Goal: Task Accomplishment & Management: Complete application form

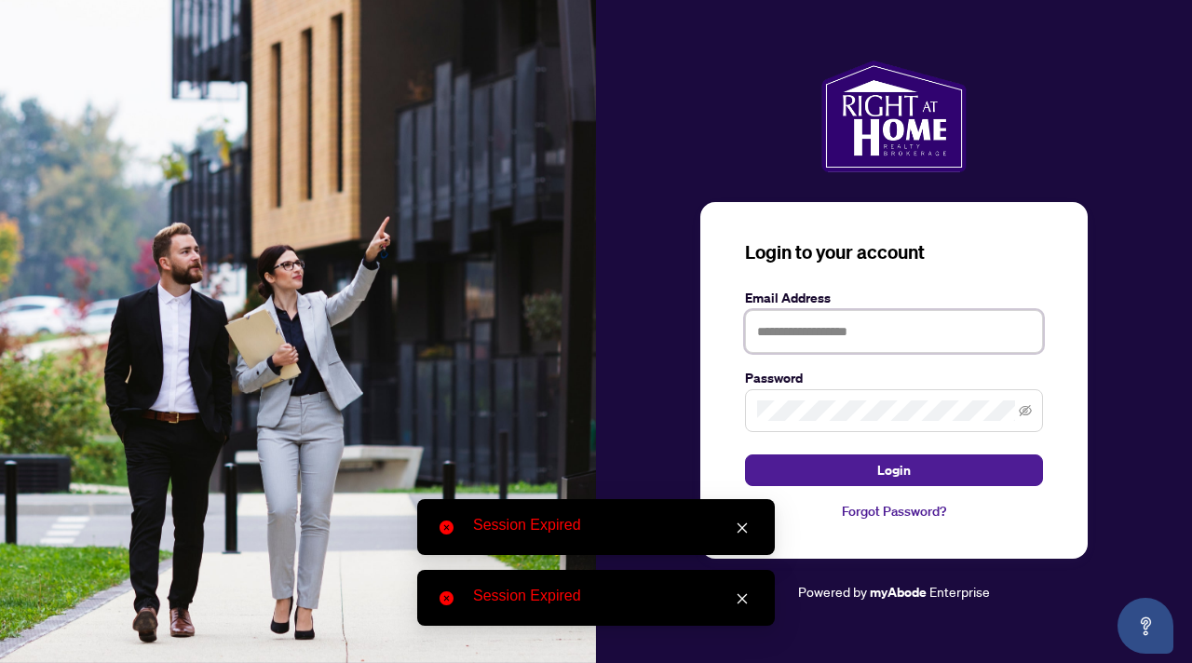
click at [829, 342] on input "text" at bounding box center [894, 331] width 298 height 43
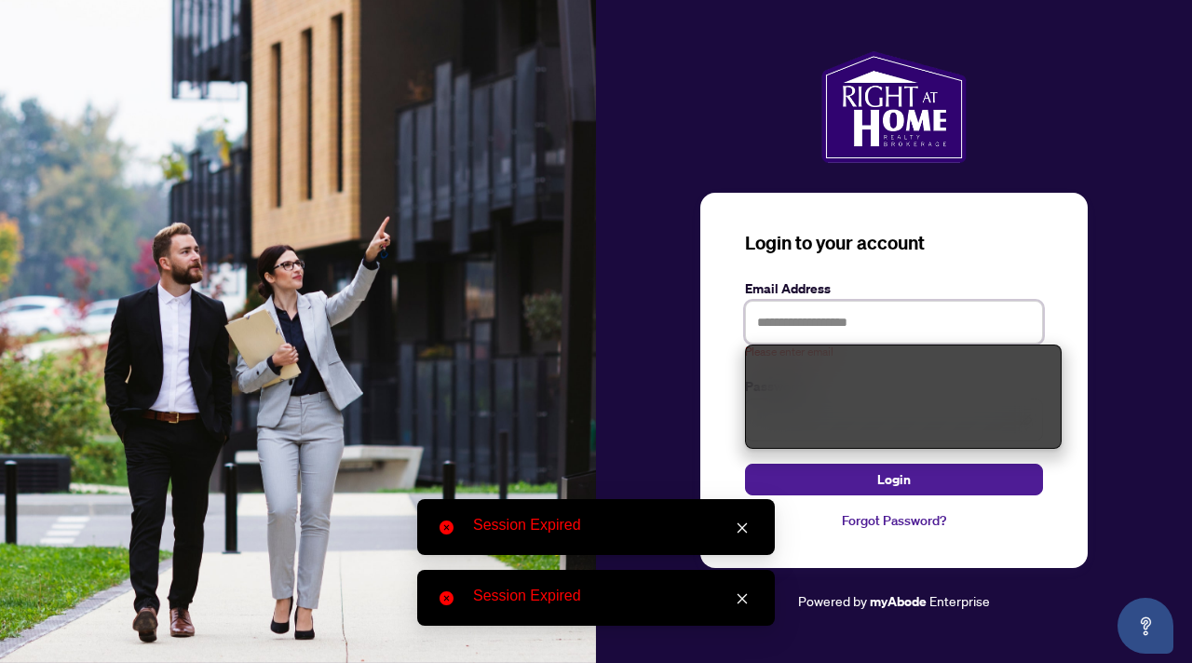
type input "**********"
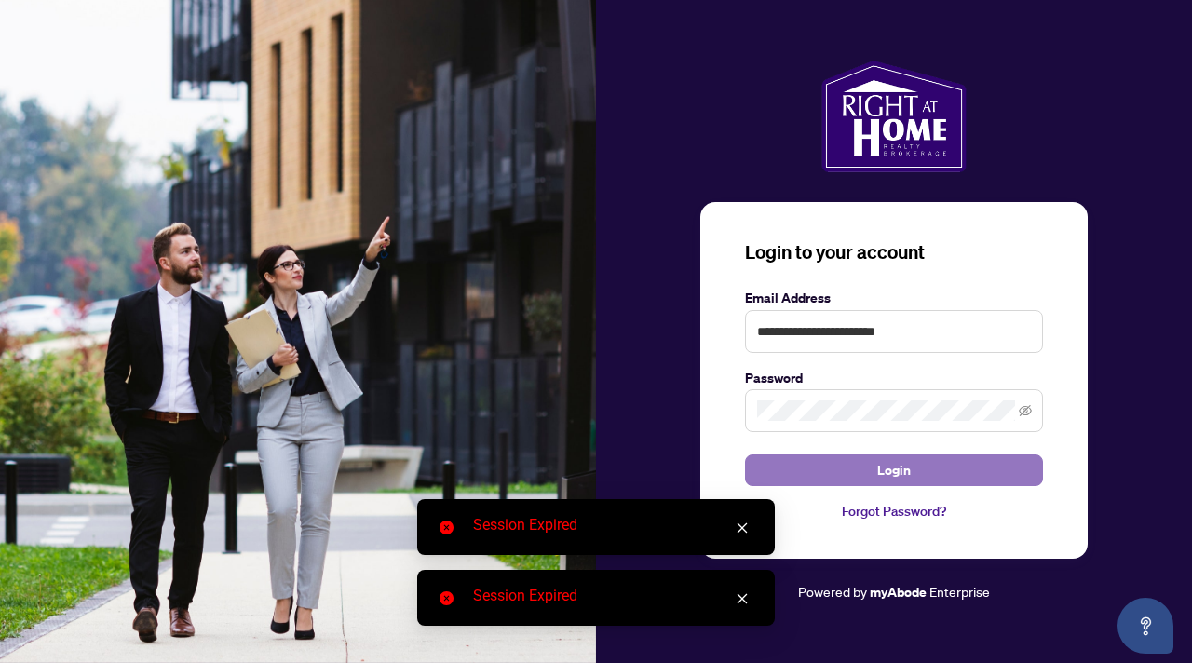
click at [886, 463] on span "Login" at bounding box center [894, 470] width 34 height 30
click at [737, 528] on icon "close" at bounding box center [742, 528] width 13 height 13
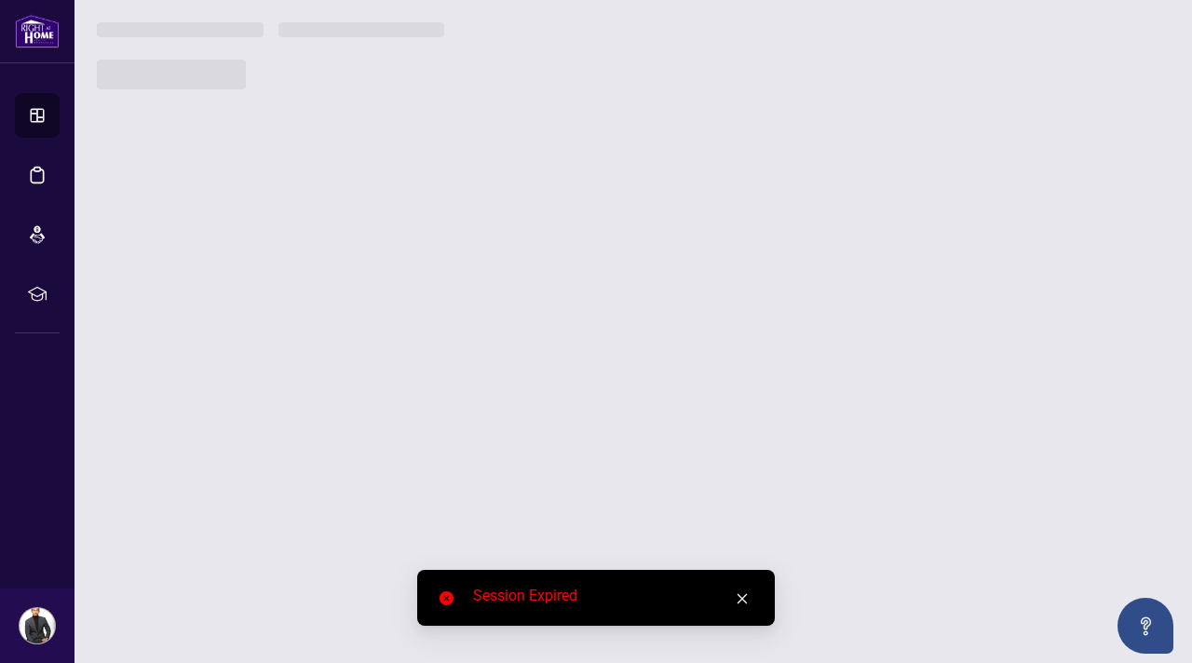
click at [745, 598] on icon "close" at bounding box center [742, 598] width 13 height 13
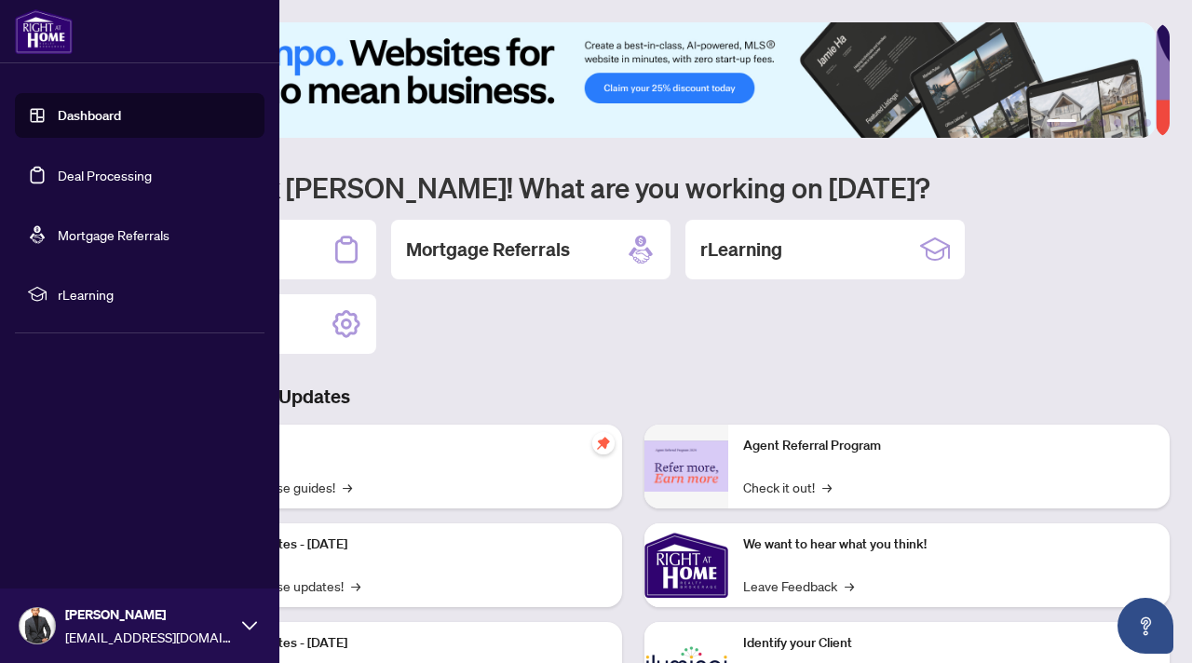
click at [75, 109] on link "Dashboard" at bounding box center [89, 115] width 63 height 17
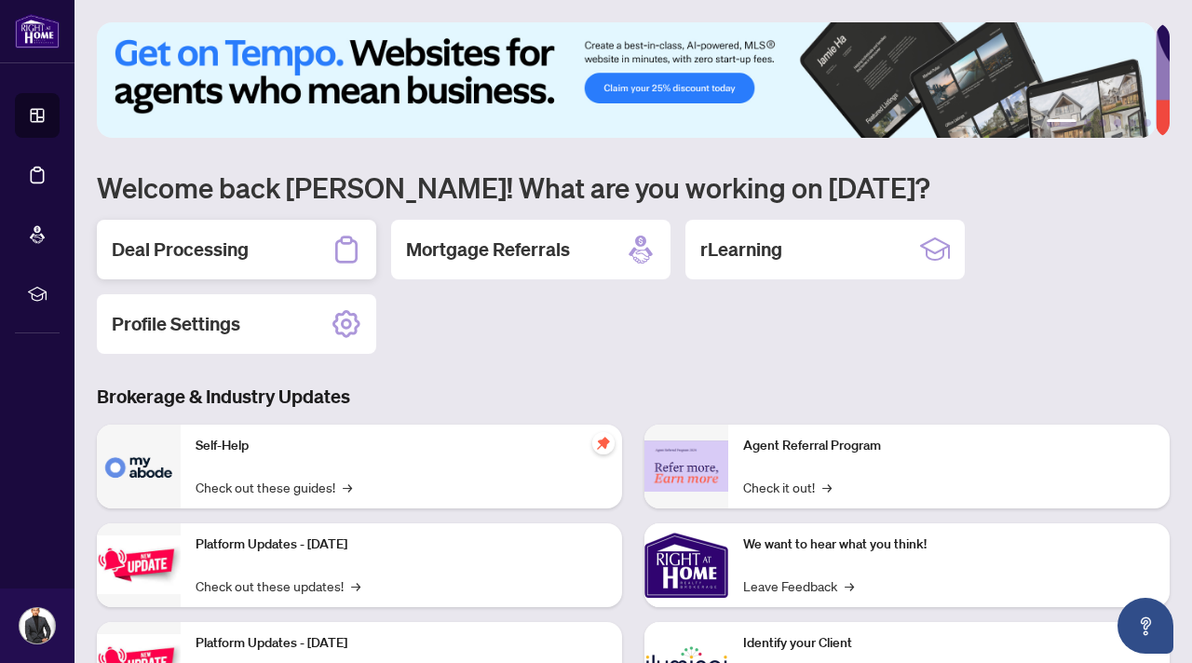
click at [274, 268] on div "Deal Processing" at bounding box center [236, 250] width 279 height 60
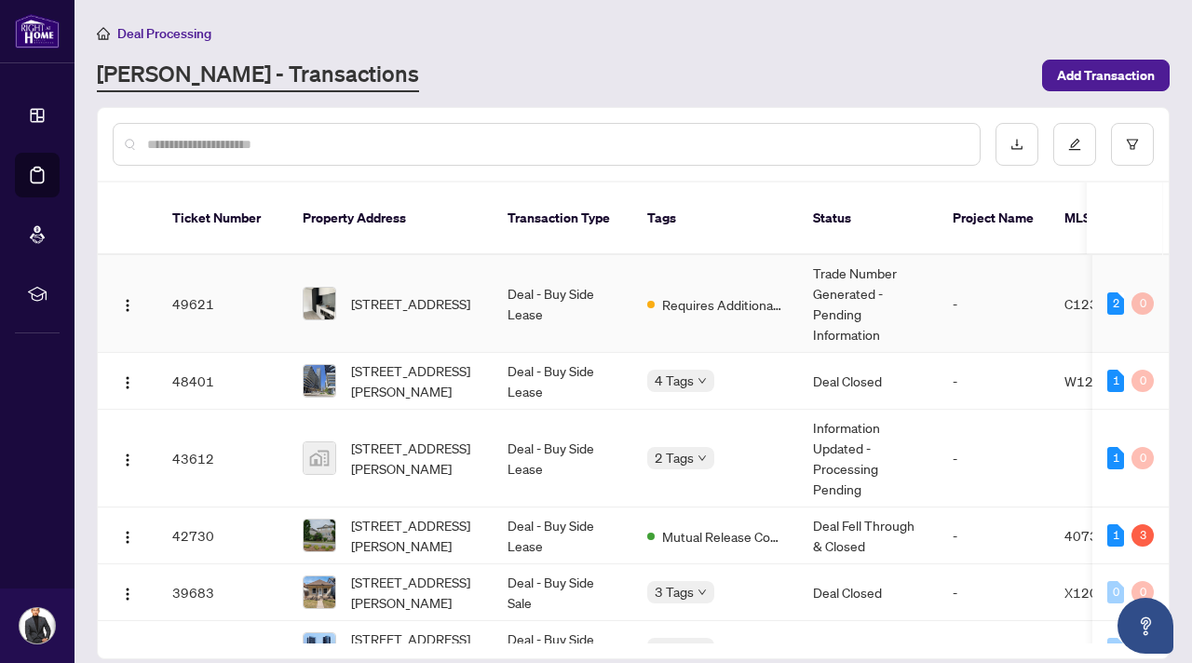
click at [397, 306] on td "[STREET_ADDRESS]" at bounding box center [390, 304] width 205 height 98
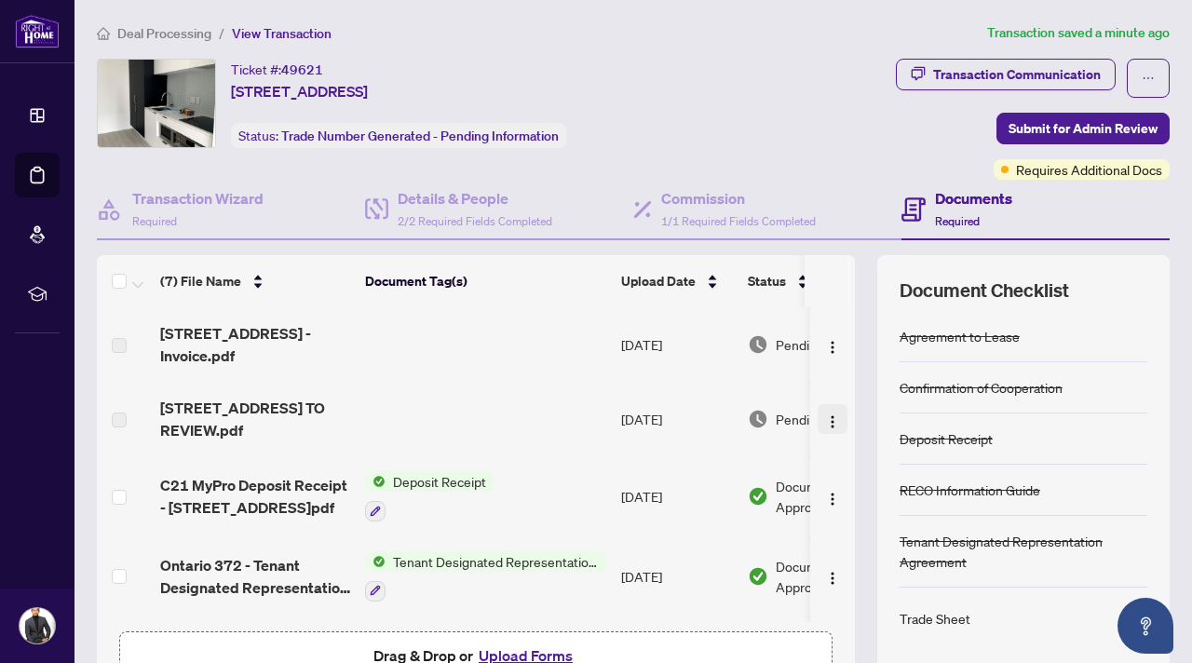
click at [825, 418] on img "button" at bounding box center [832, 421] width 15 height 15
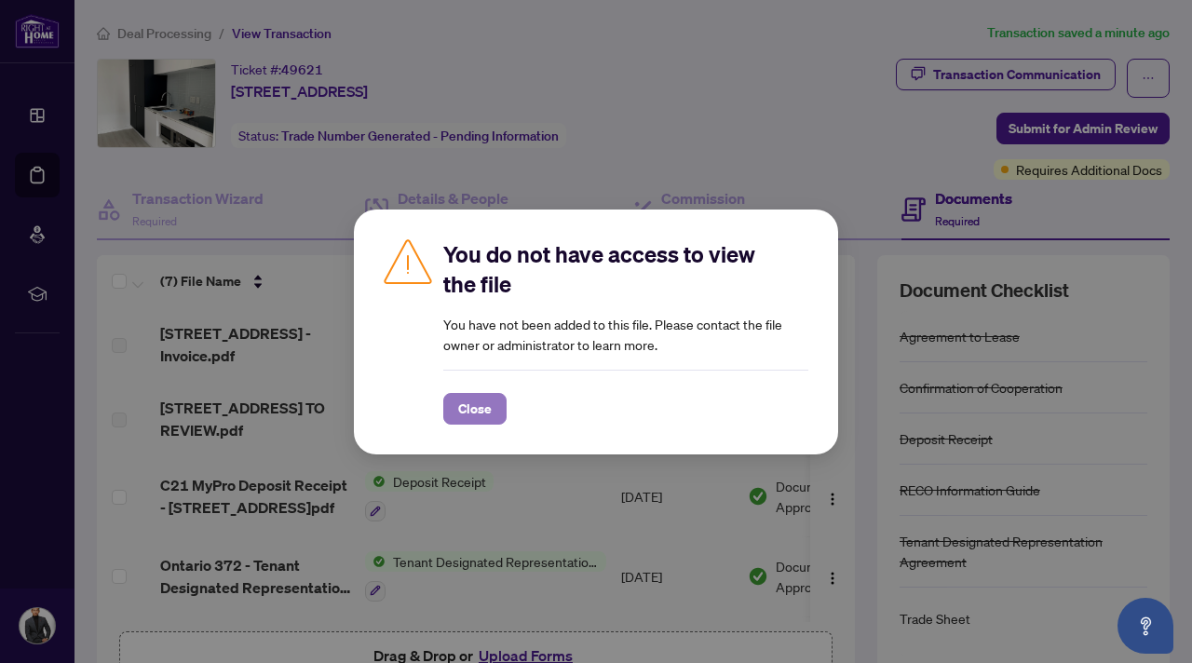
click at [482, 408] on span "Close" at bounding box center [475, 409] width 34 height 30
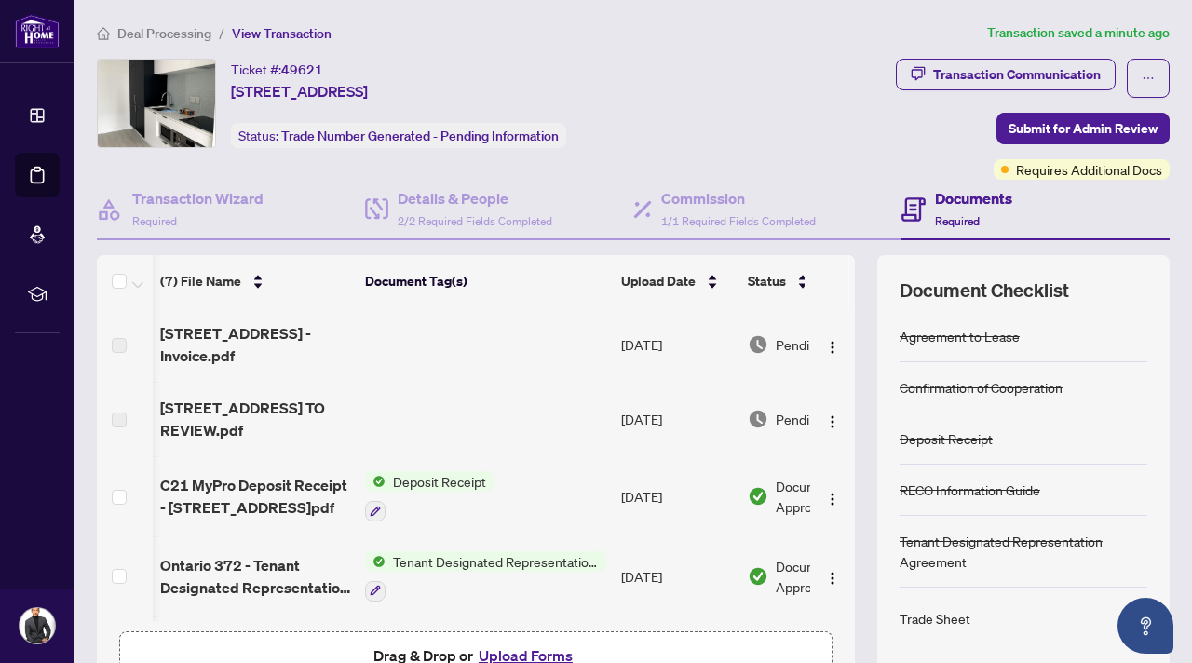
scroll to position [0, 108]
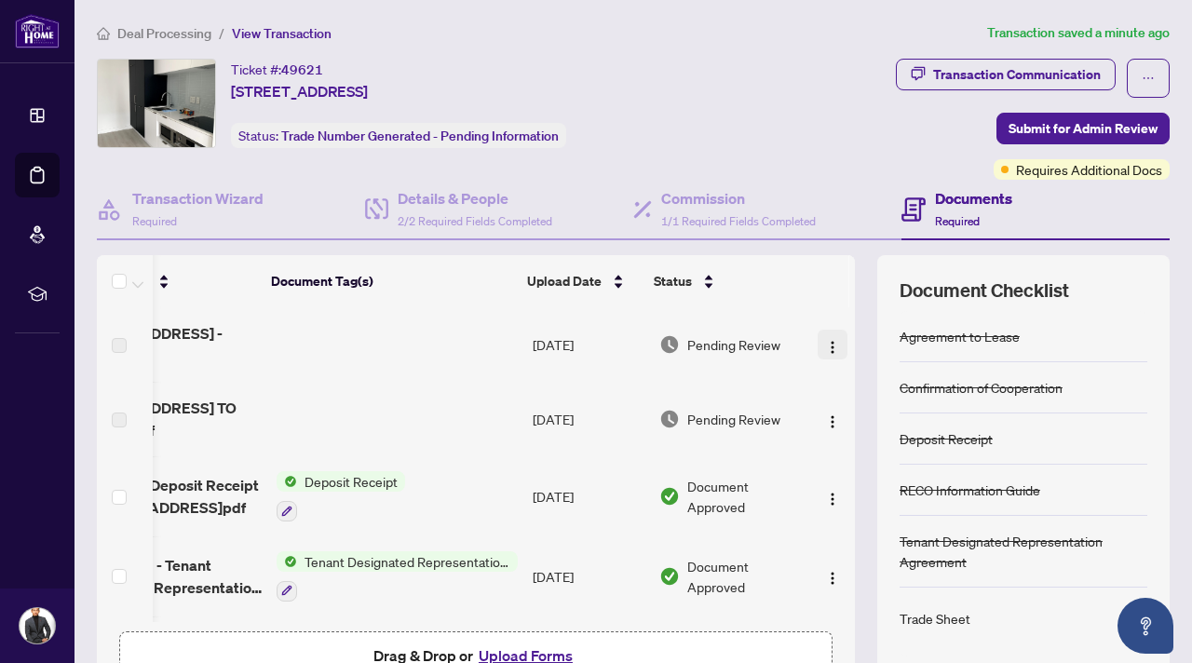
click at [825, 340] on img "button" at bounding box center [832, 347] width 15 height 15
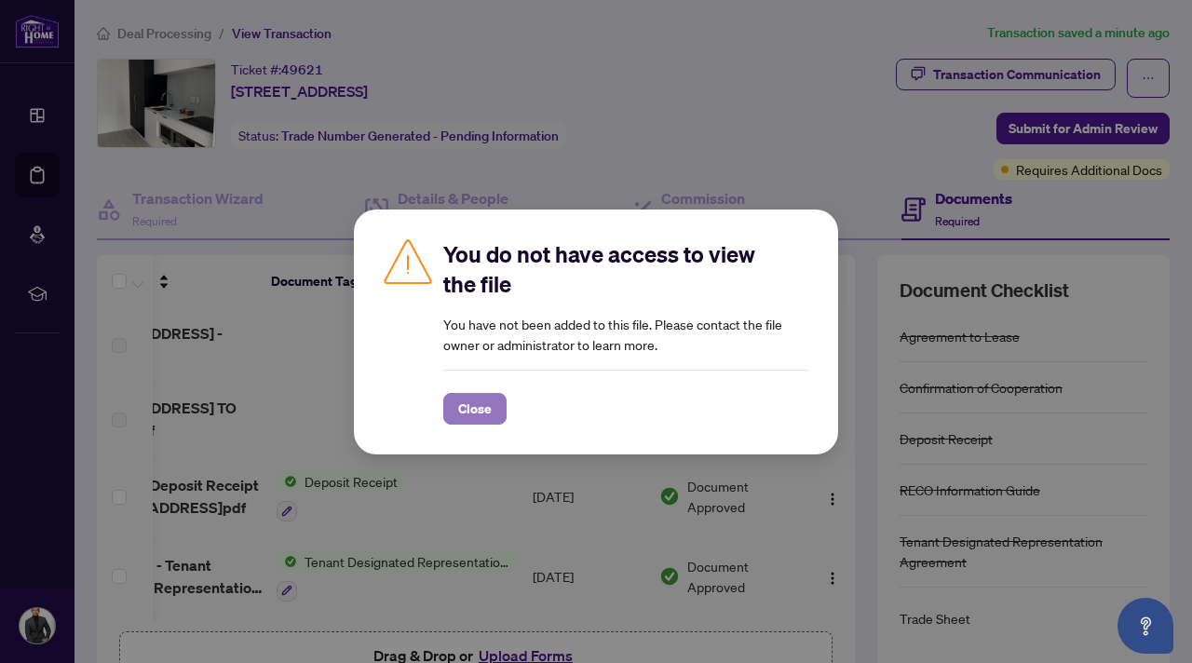
click at [466, 404] on span "Close" at bounding box center [475, 409] width 34 height 30
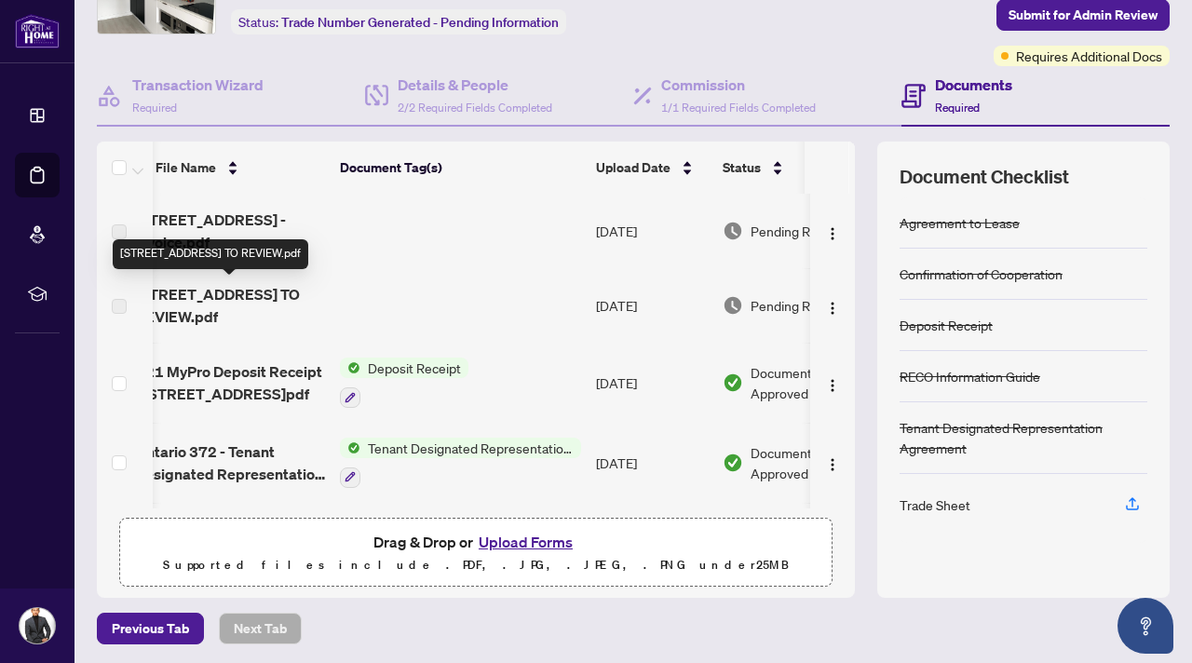
scroll to position [0, 0]
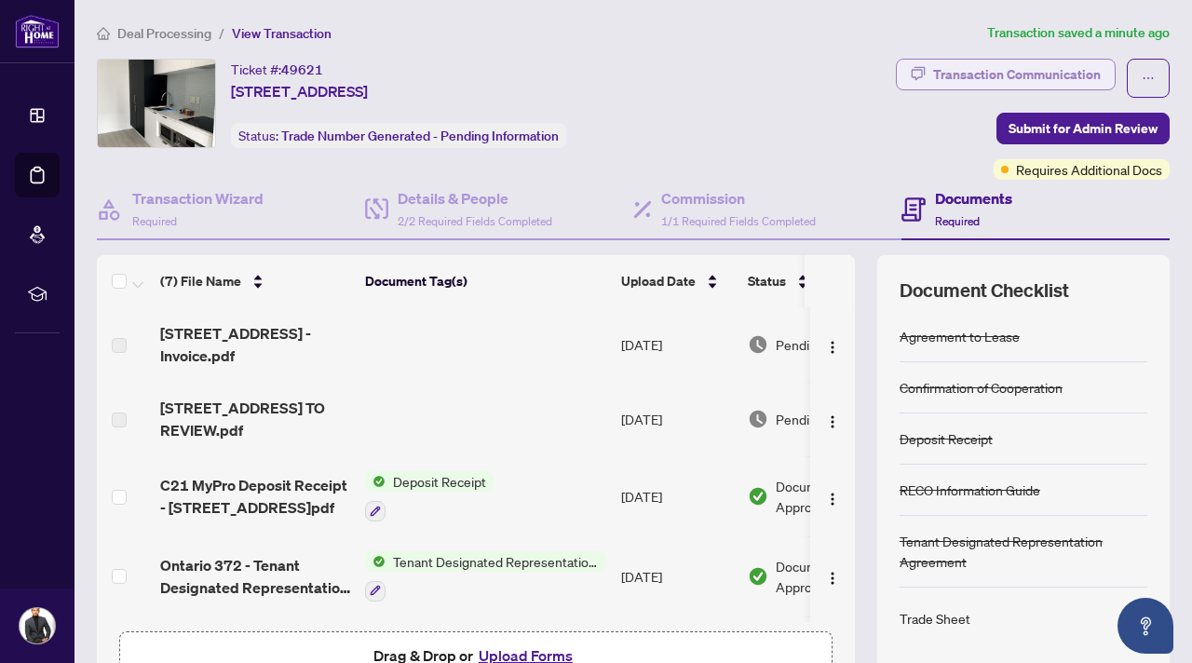
click at [1026, 64] on div "Transaction Communication" at bounding box center [1017, 75] width 168 height 30
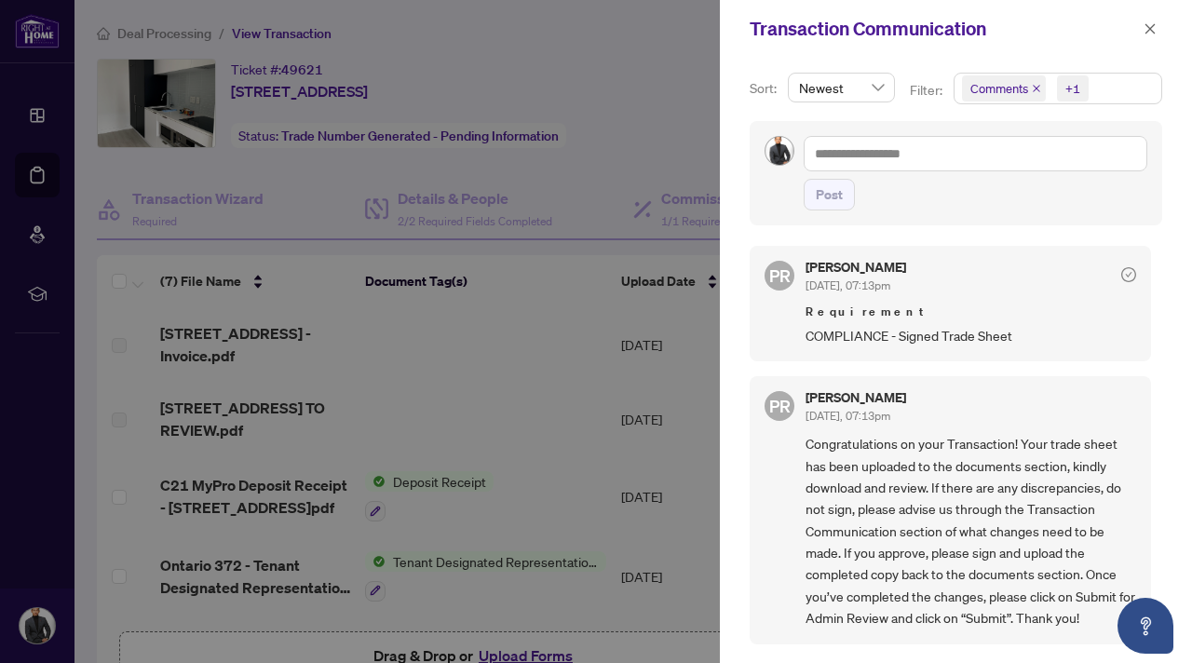
click at [669, 118] on div at bounding box center [596, 331] width 1192 height 663
click at [608, 403] on div at bounding box center [596, 331] width 1192 height 663
click at [1150, 34] on icon "close" at bounding box center [1150, 28] width 13 height 13
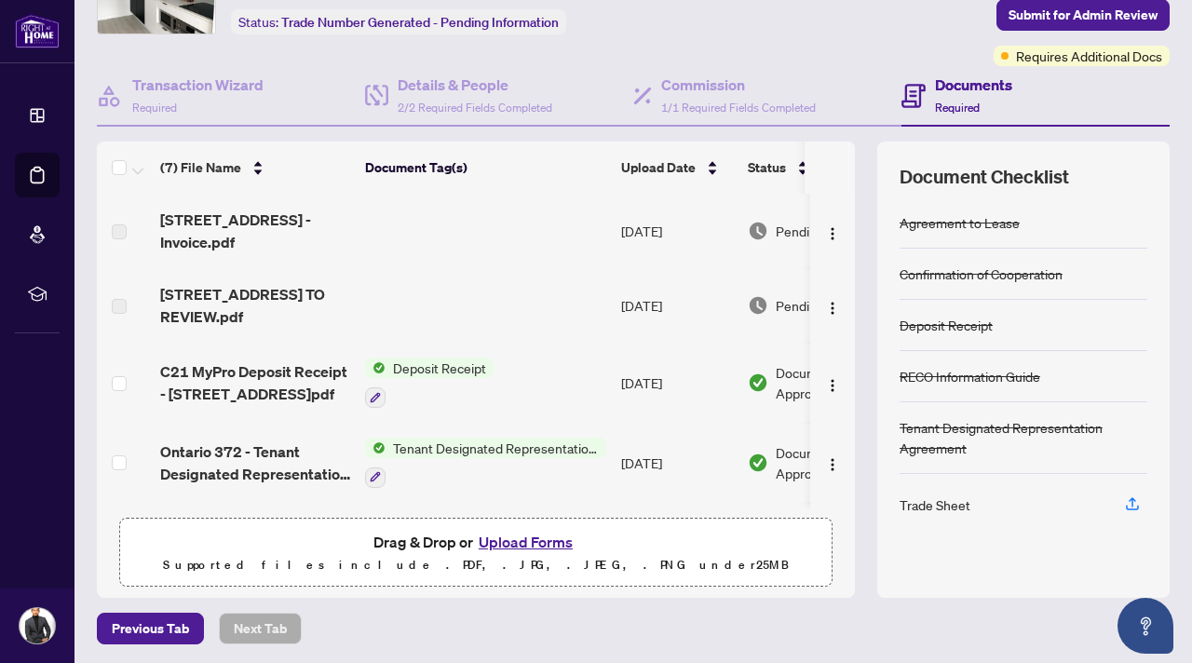
click at [926, 499] on div "Trade Sheet" at bounding box center [935, 505] width 71 height 20
click at [1126, 505] on icon "button" at bounding box center [1132, 507] width 13 height 5
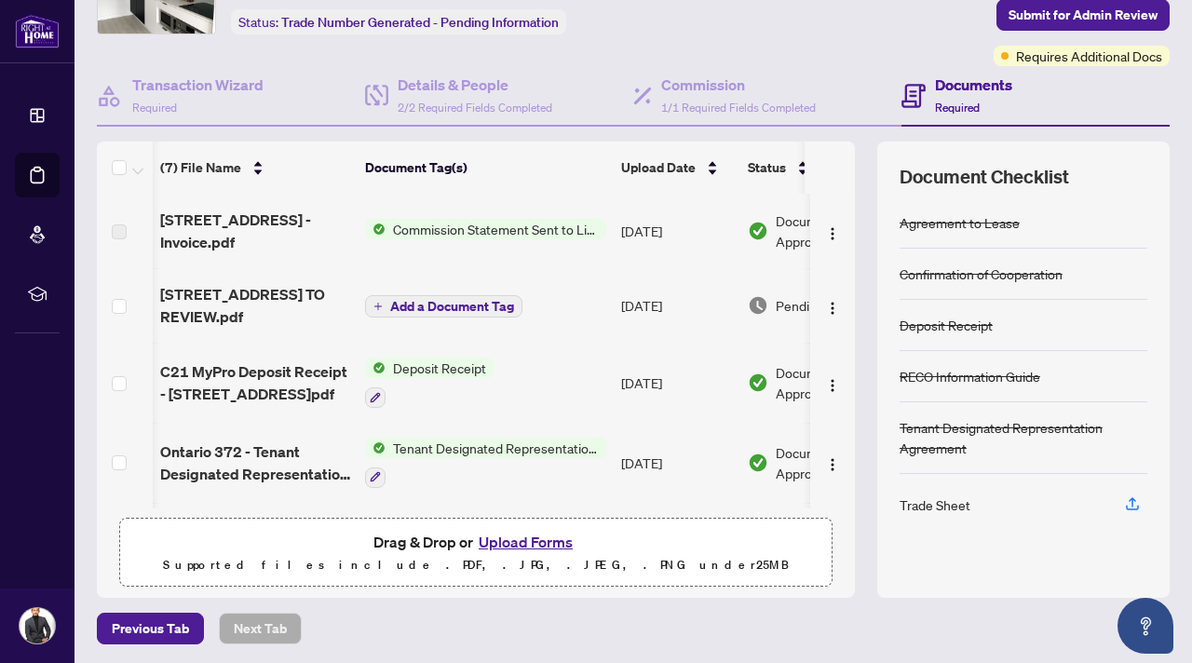
scroll to position [0, 108]
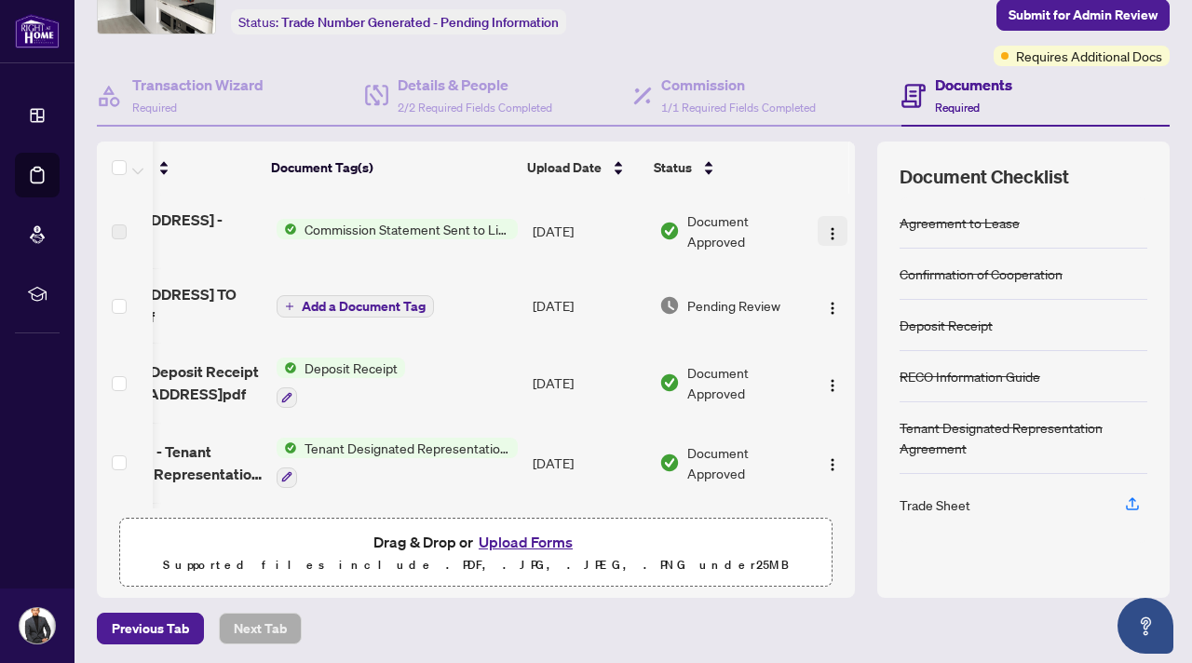
click at [818, 223] on button "button" at bounding box center [833, 231] width 30 height 30
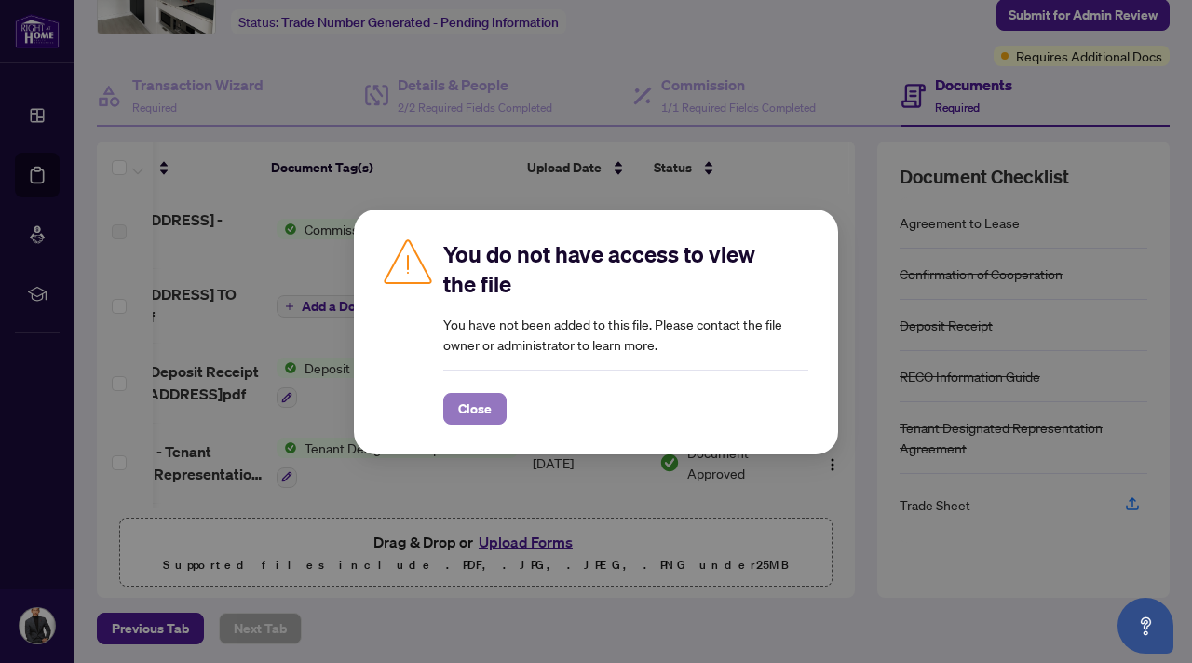
click at [466, 401] on span "Close" at bounding box center [475, 409] width 34 height 30
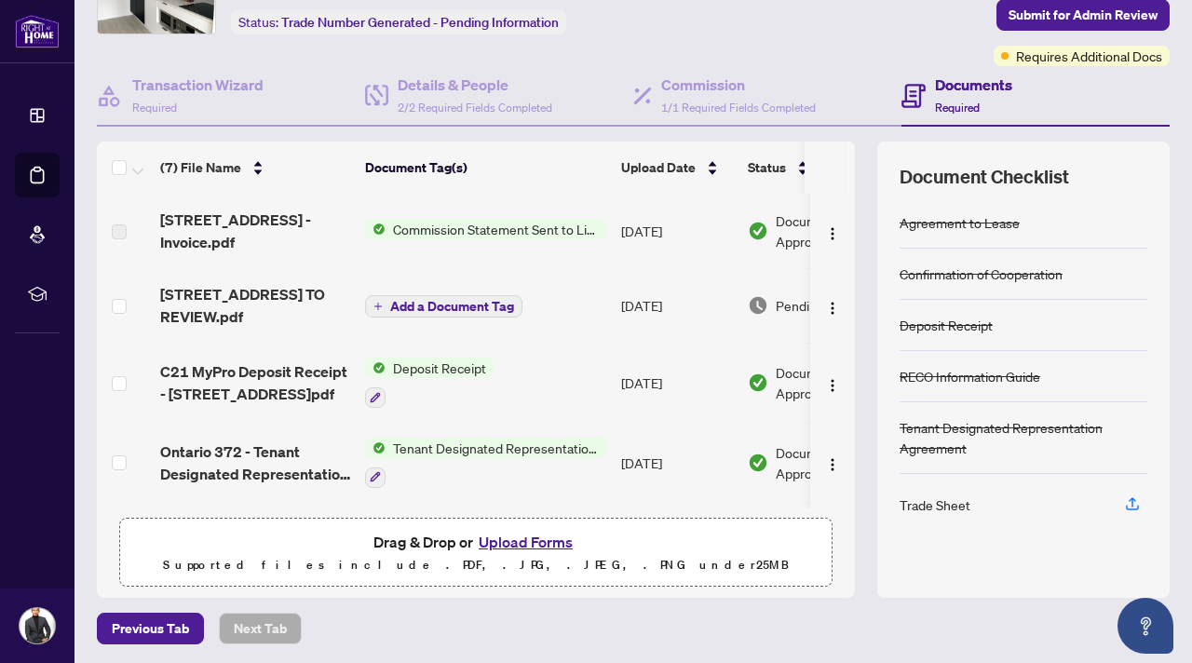
scroll to position [0, 0]
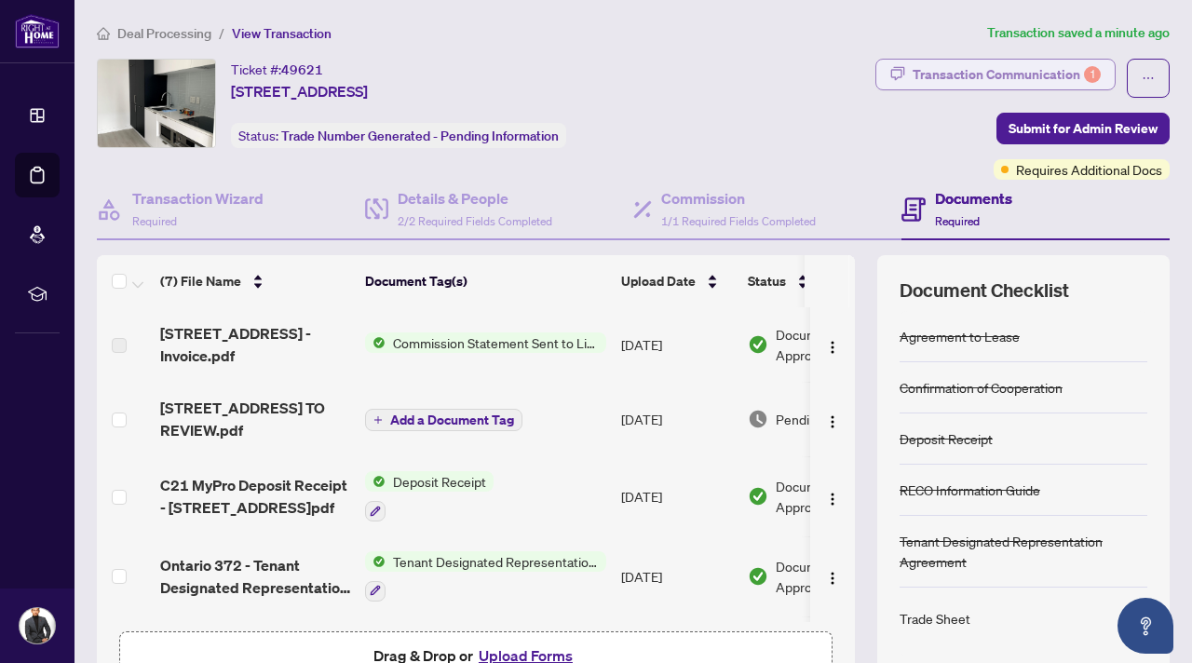
click at [1008, 73] on div "Transaction Communication 1" at bounding box center [1007, 75] width 188 height 30
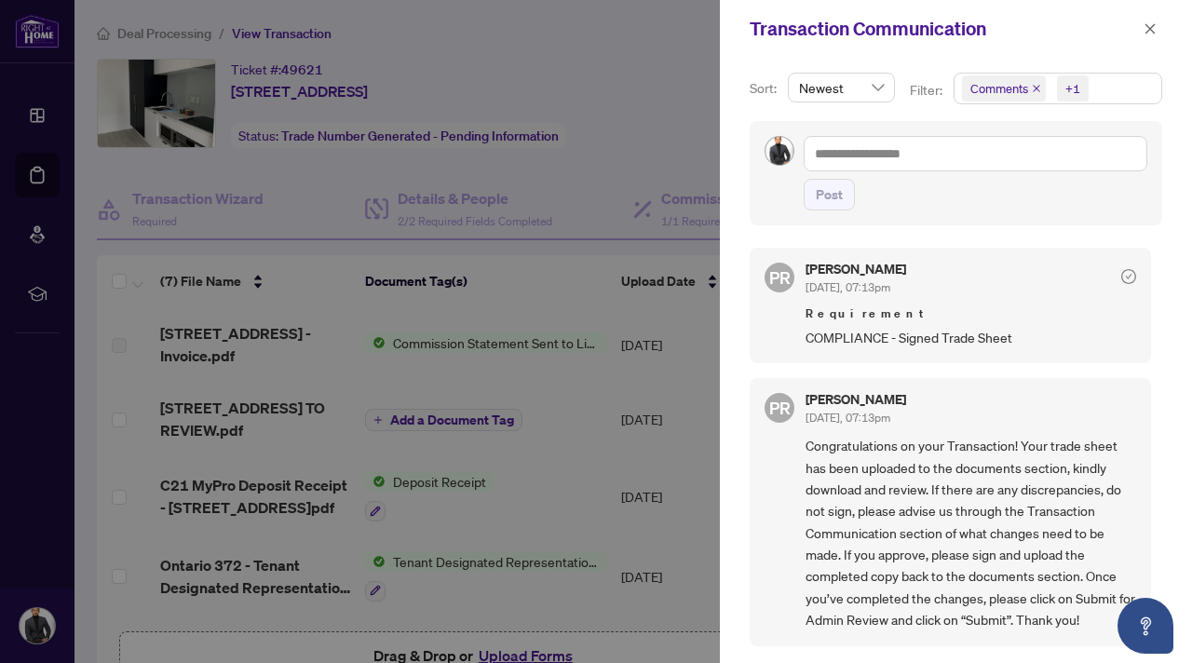
click at [283, 289] on div at bounding box center [596, 331] width 1192 height 663
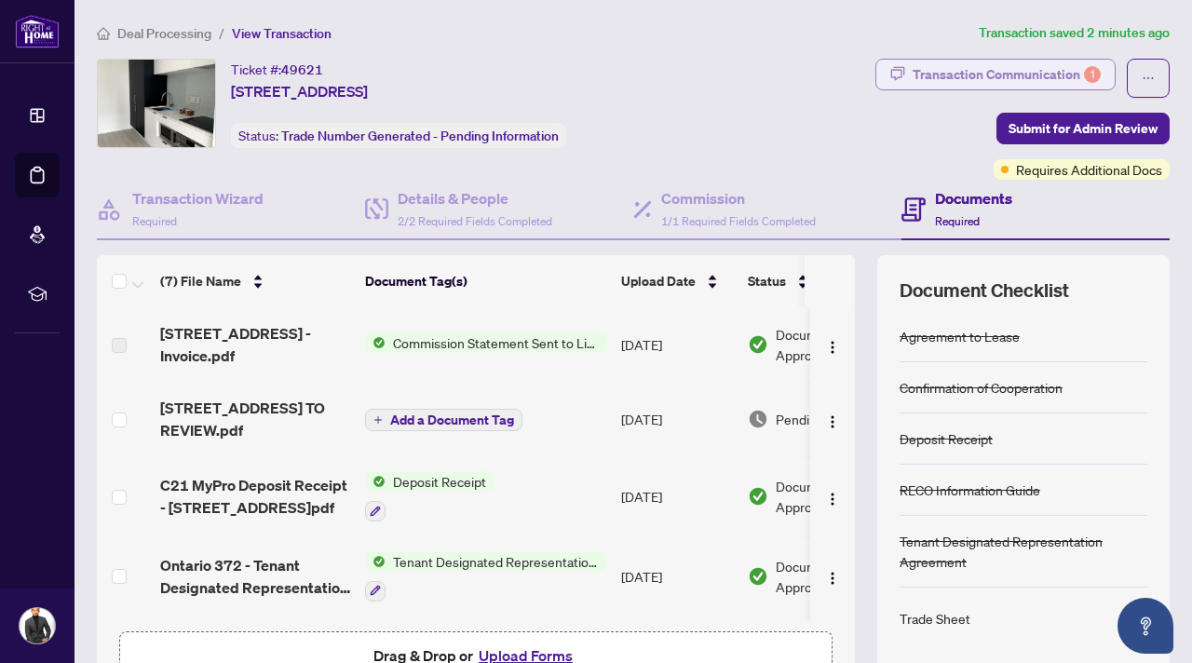
click at [1037, 77] on div "Transaction Communication 1" at bounding box center [1007, 75] width 188 height 30
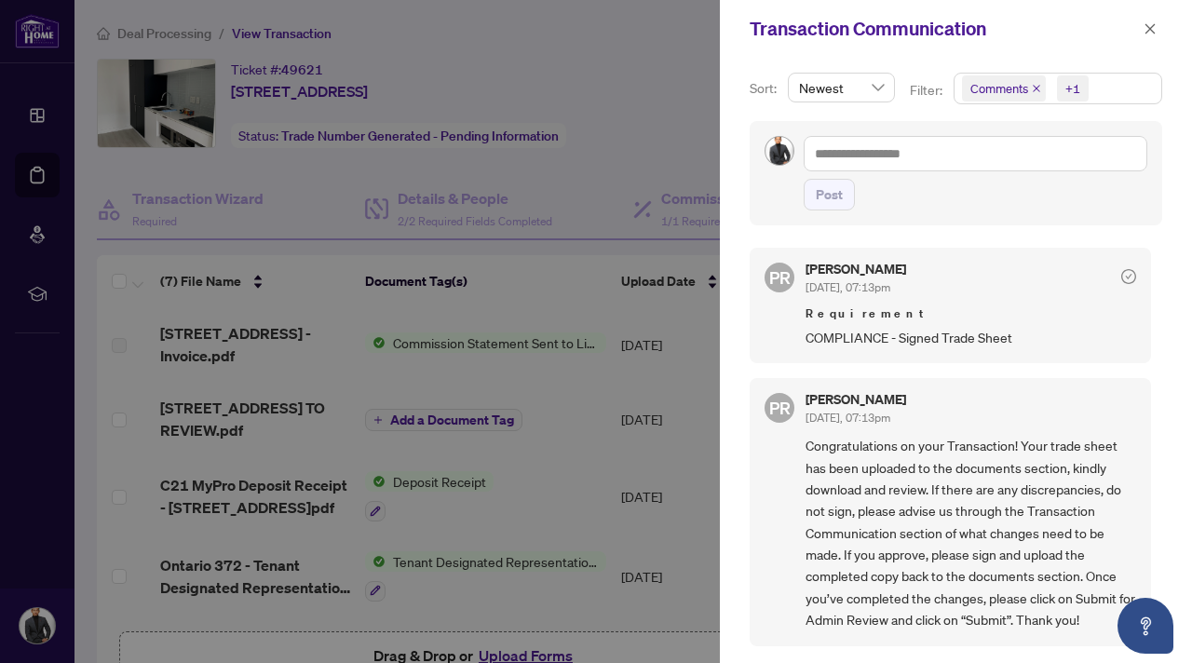
scroll to position [2, 0]
click at [658, 86] on div at bounding box center [596, 331] width 1192 height 663
click at [1150, 29] on icon "close" at bounding box center [1151, 28] width 10 height 10
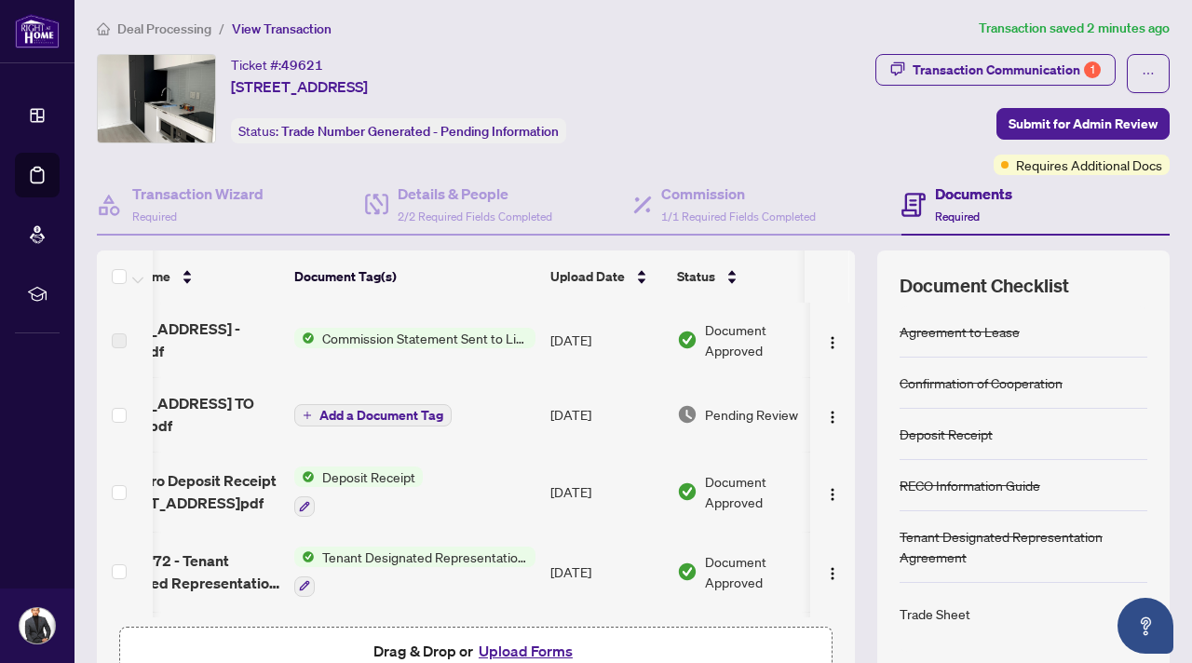
scroll to position [0, 61]
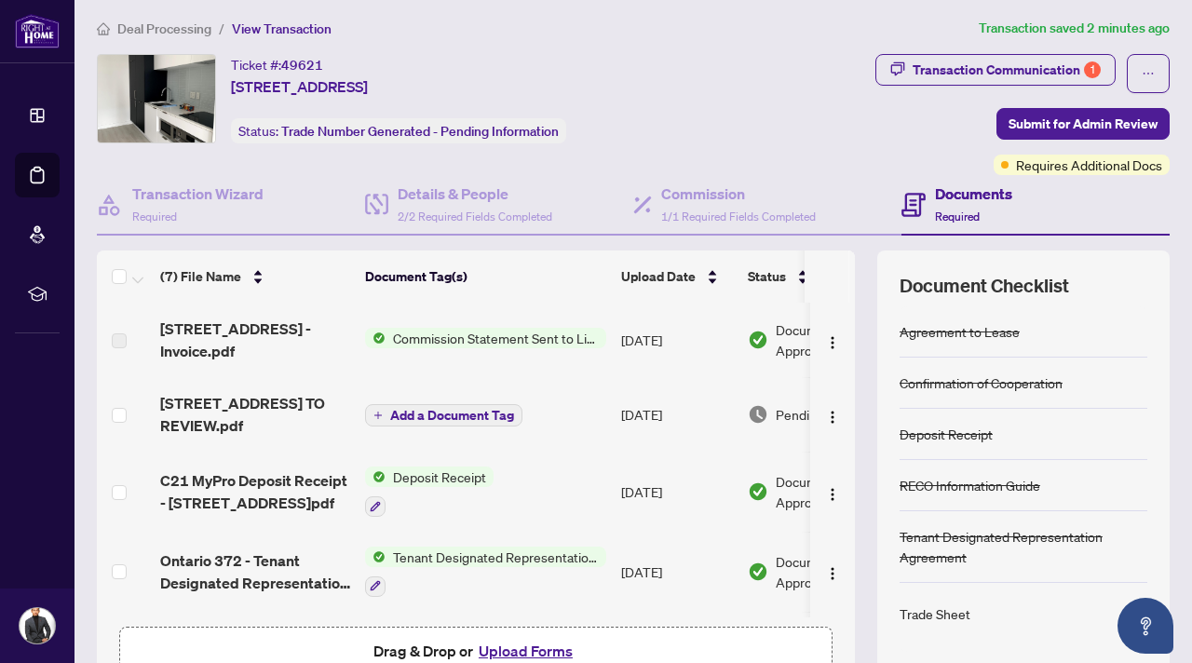
click at [204, 407] on span "[STREET_ADDRESS] TO REVIEW.pdf" at bounding box center [255, 414] width 190 height 45
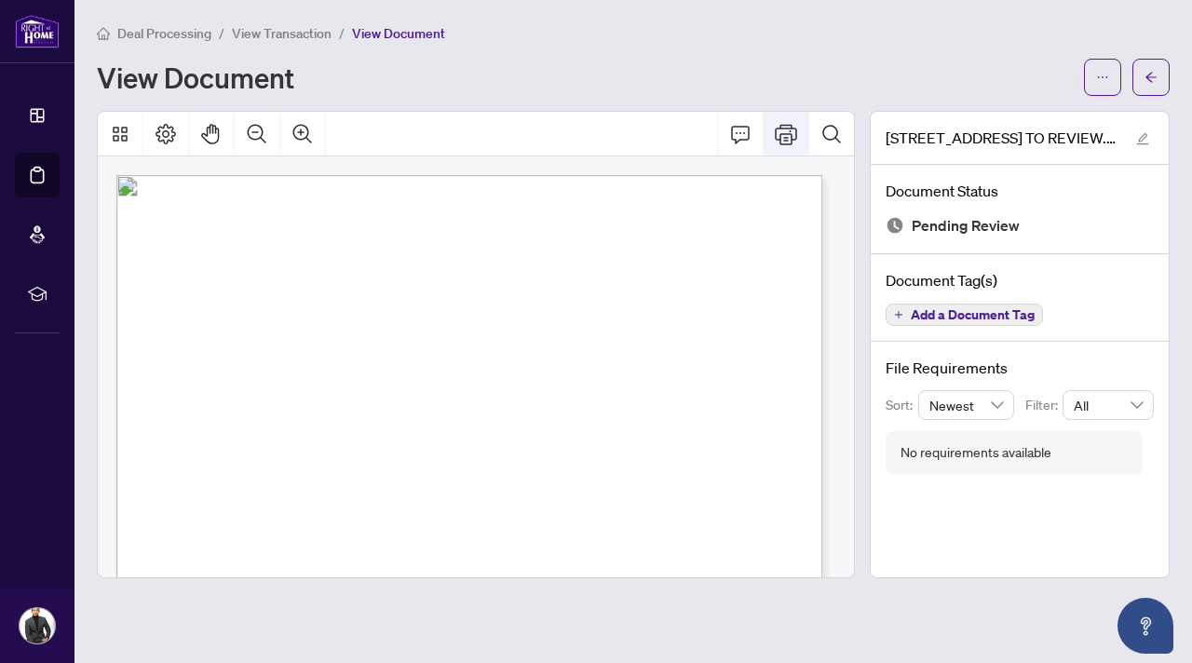
click at [793, 141] on icon "Print" at bounding box center [786, 134] width 22 height 20
click at [785, 135] on icon "Print" at bounding box center [786, 134] width 22 height 22
click at [1096, 83] on span "button" at bounding box center [1102, 77] width 13 height 30
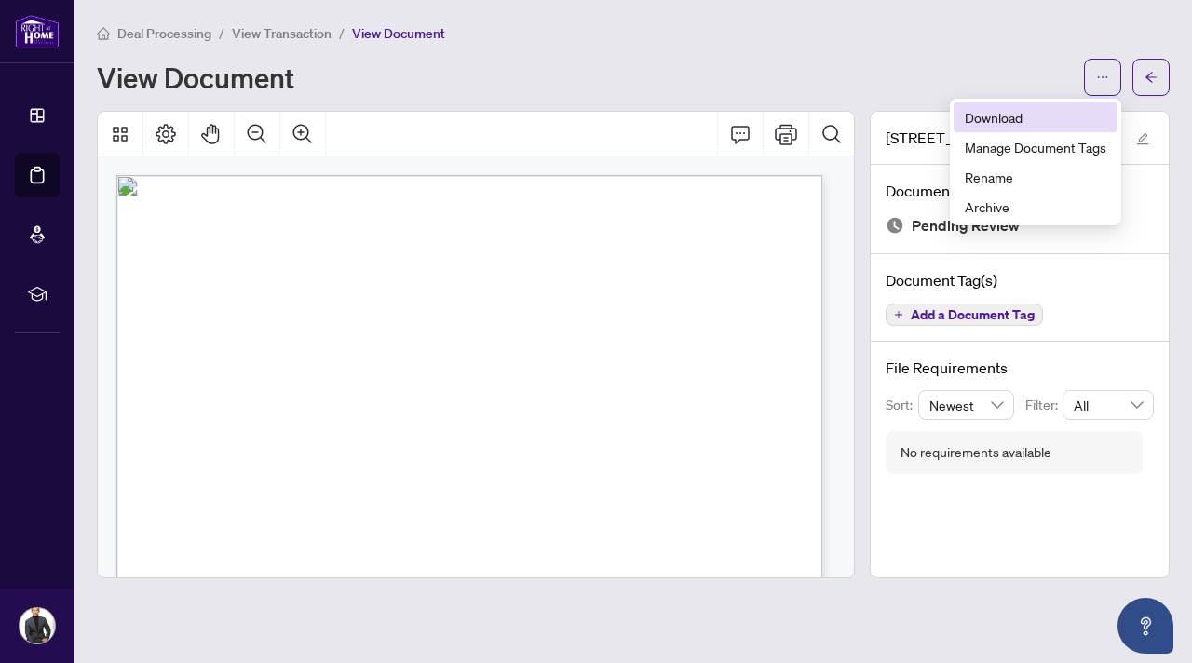
click at [1041, 116] on span "Download" at bounding box center [1036, 117] width 142 height 20
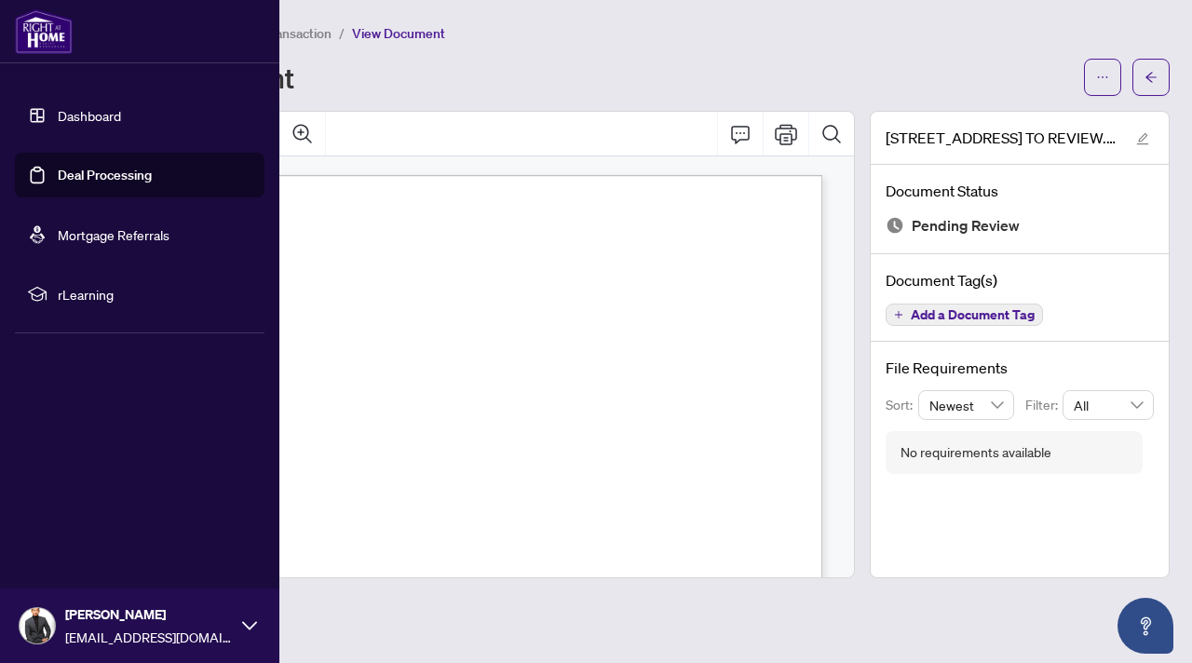
click at [58, 115] on link "Dashboard" at bounding box center [89, 115] width 63 height 17
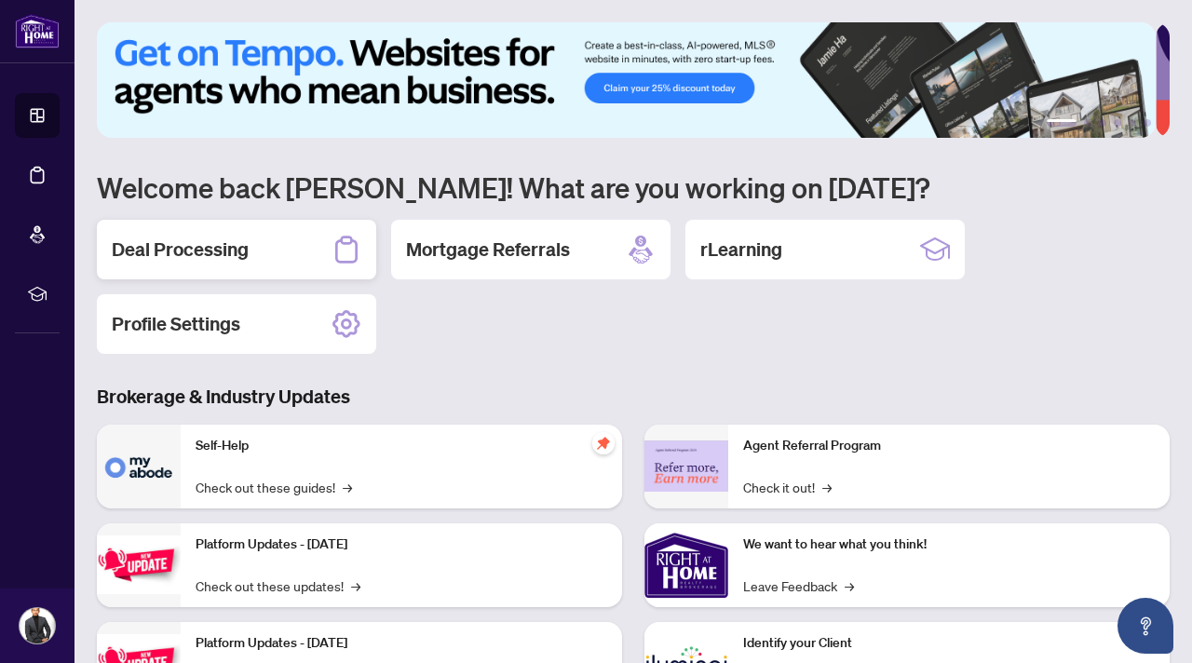
click at [260, 267] on div "Deal Processing" at bounding box center [236, 250] width 279 height 60
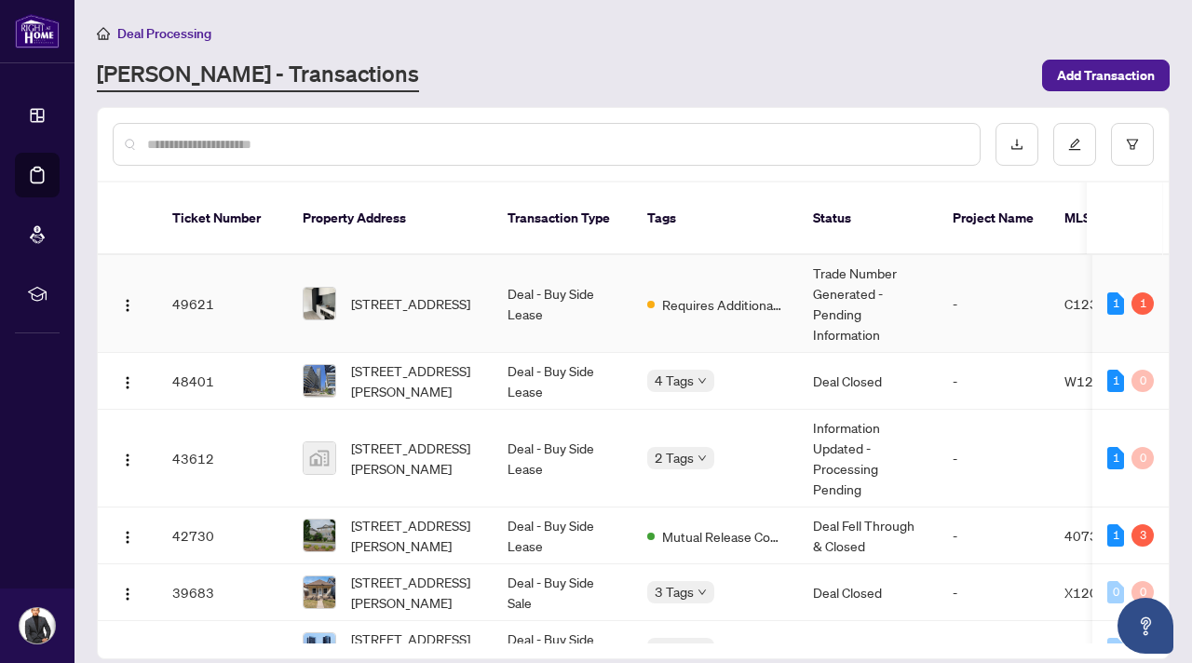
click at [412, 293] on span "[STREET_ADDRESS]" at bounding box center [410, 303] width 119 height 20
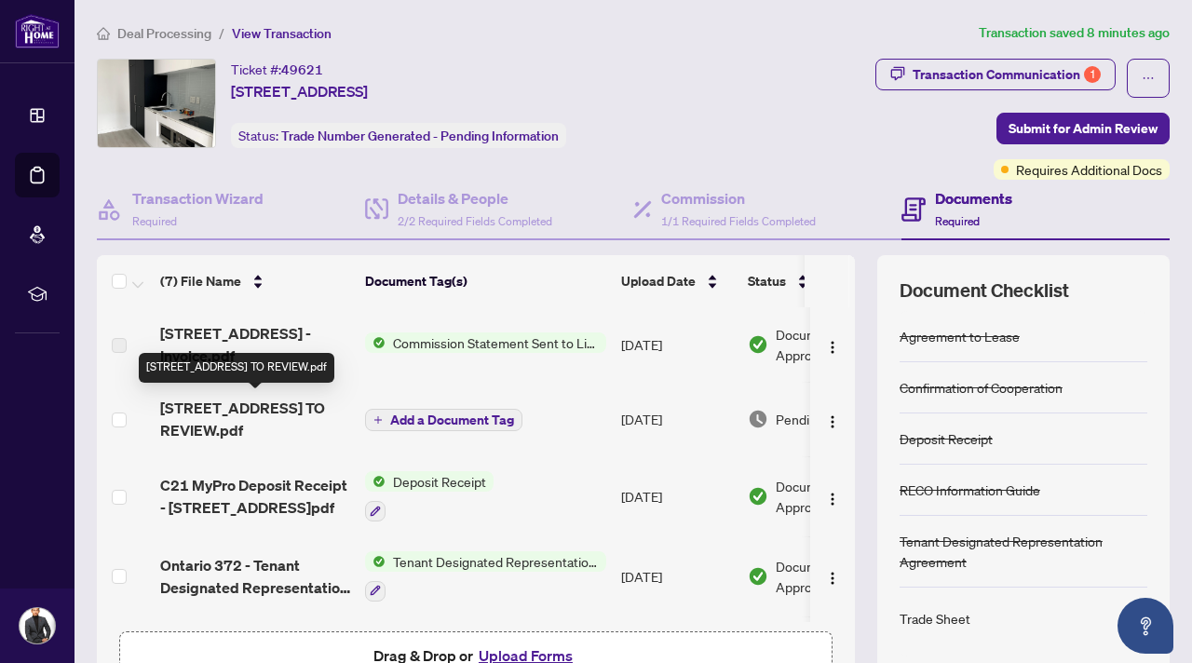
click at [277, 411] on span "[STREET_ADDRESS] TO REVIEW.pdf" at bounding box center [255, 419] width 190 height 45
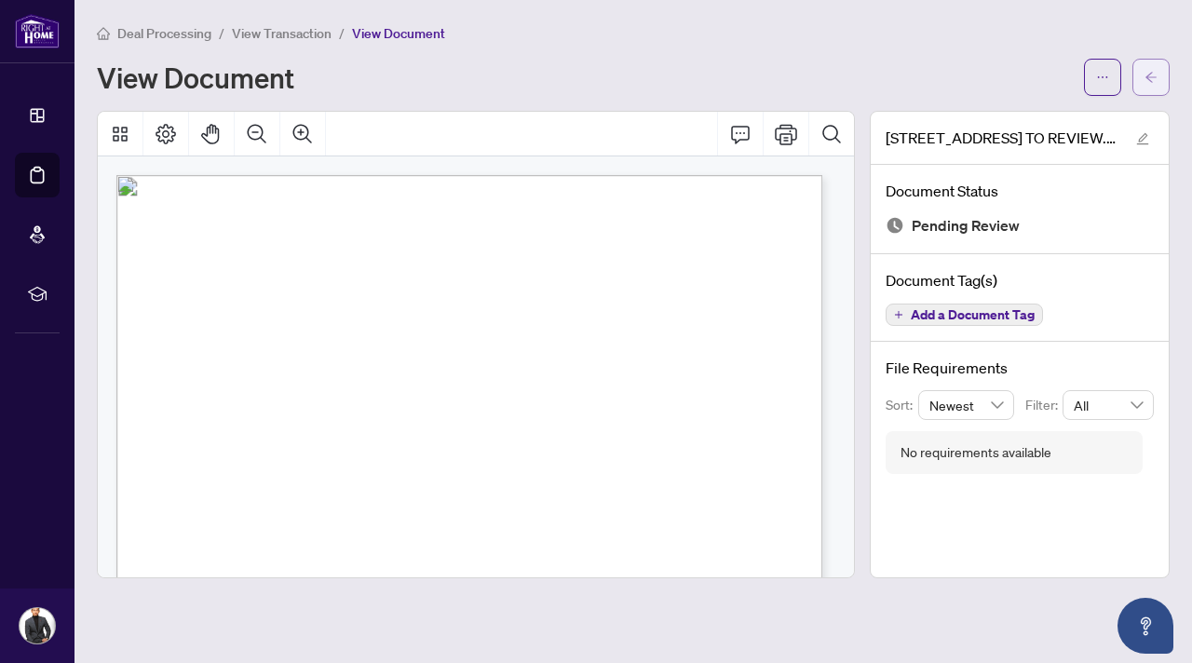
click at [1149, 74] on icon "arrow-left" at bounding box center [1151, 77] width 13 height 13
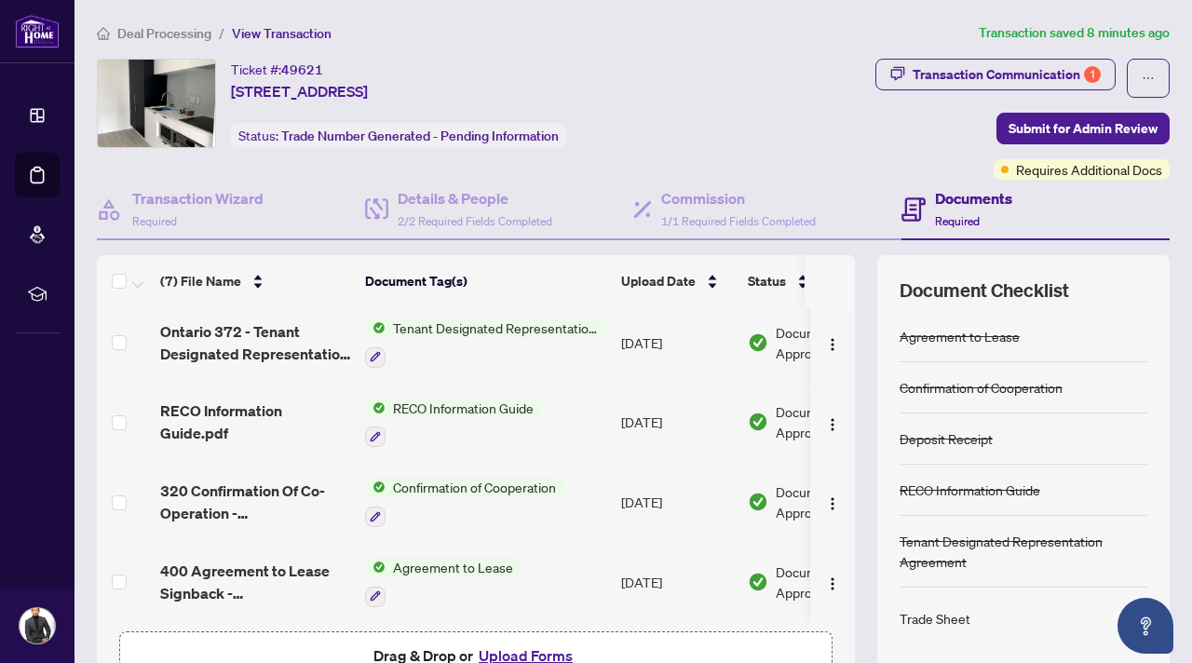
scroll to position [114, 0]
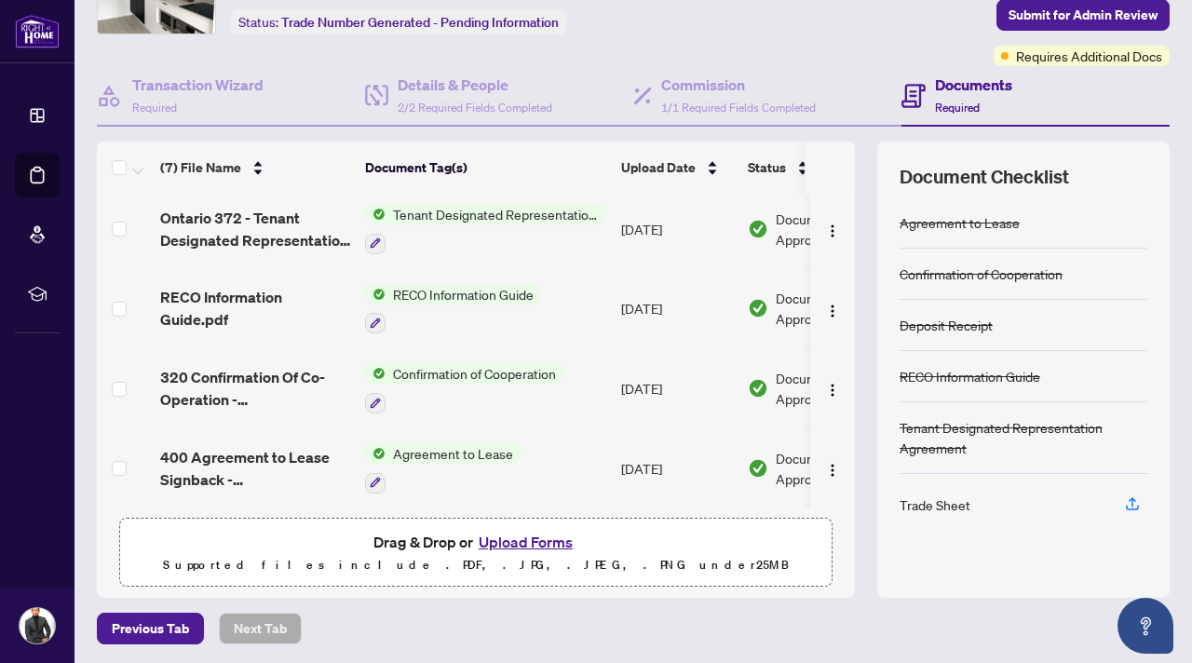
click at [529, 545] on button "Upload Forms" at bounding box center [525, 542] width 105 height 24
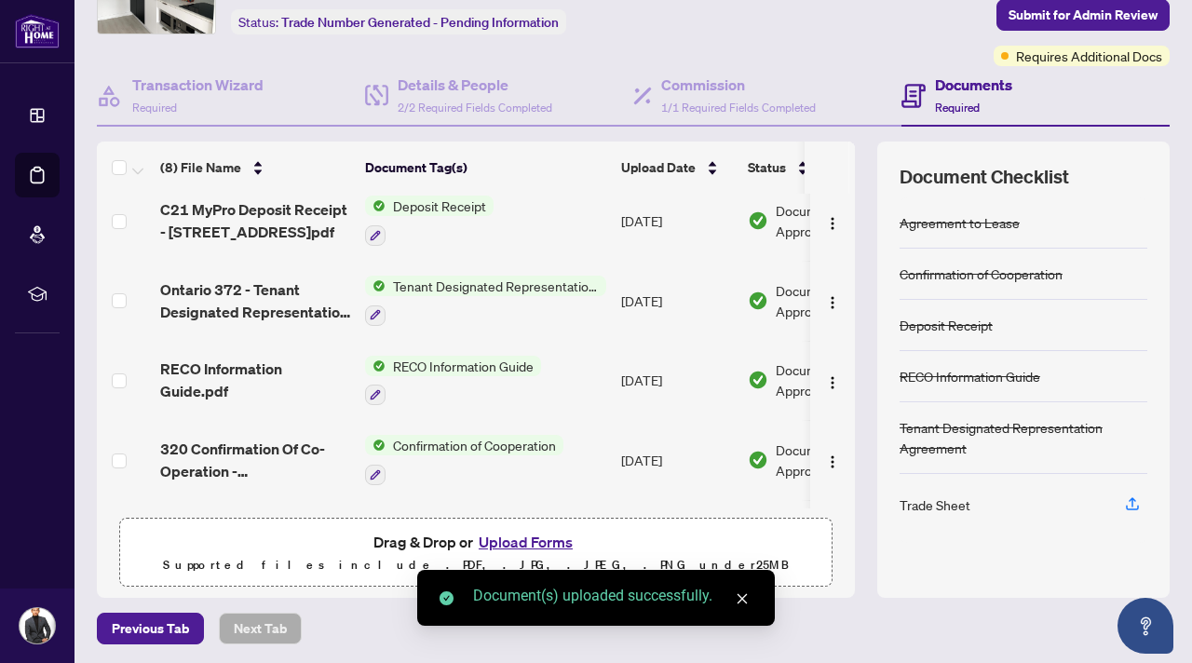
scroll to position [0, 0]
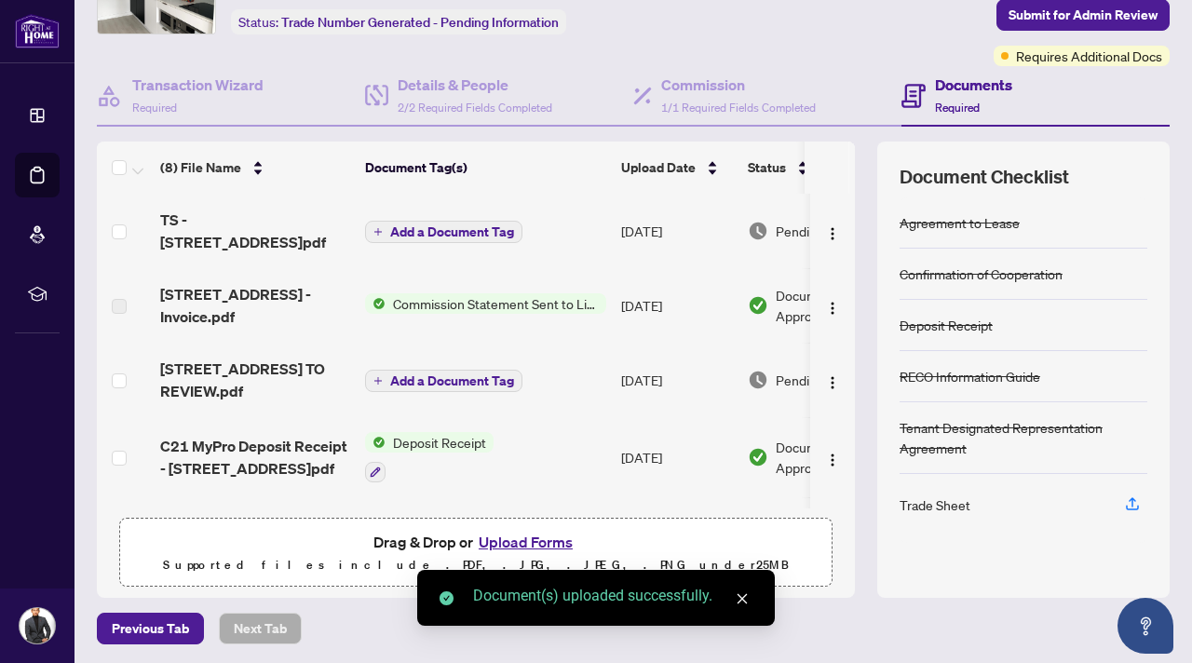
click at [436, 231] on span "Add a Document Tag" at bounding box center [452, 231] width 124 height 13
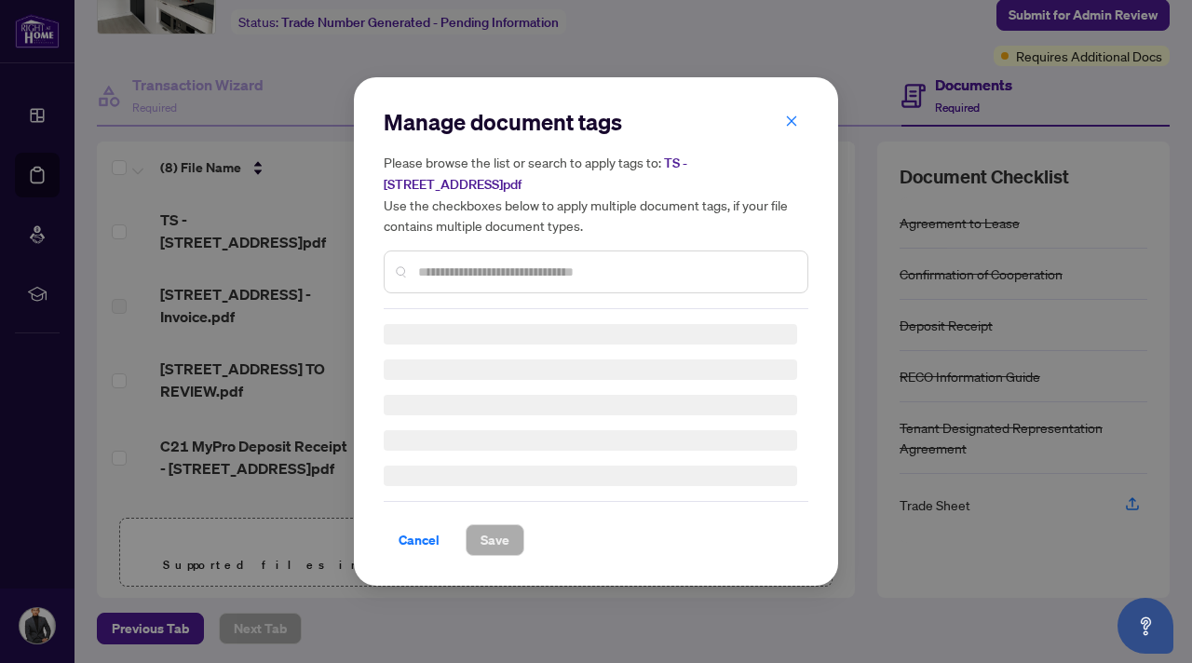
click at [492, 272] on input "text" at bounding box center [605, 272] width 374 height 20
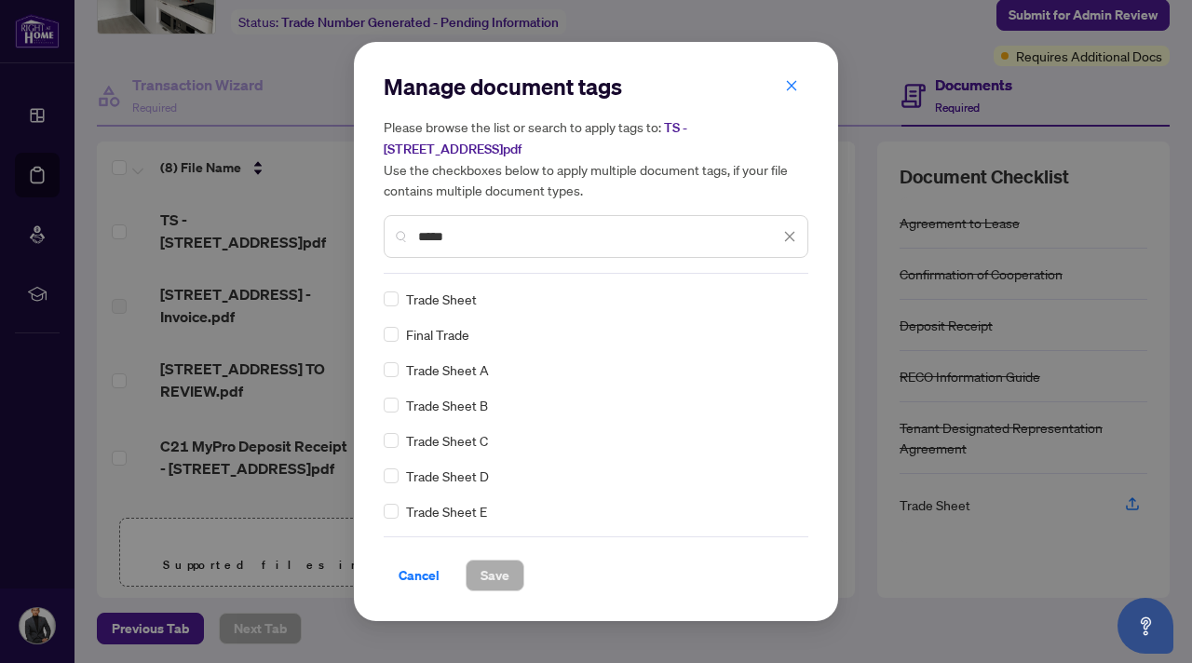
type input "*****"
click at [499, 577] on span "Save" at bounding box center [495, 576] width 29 height 30
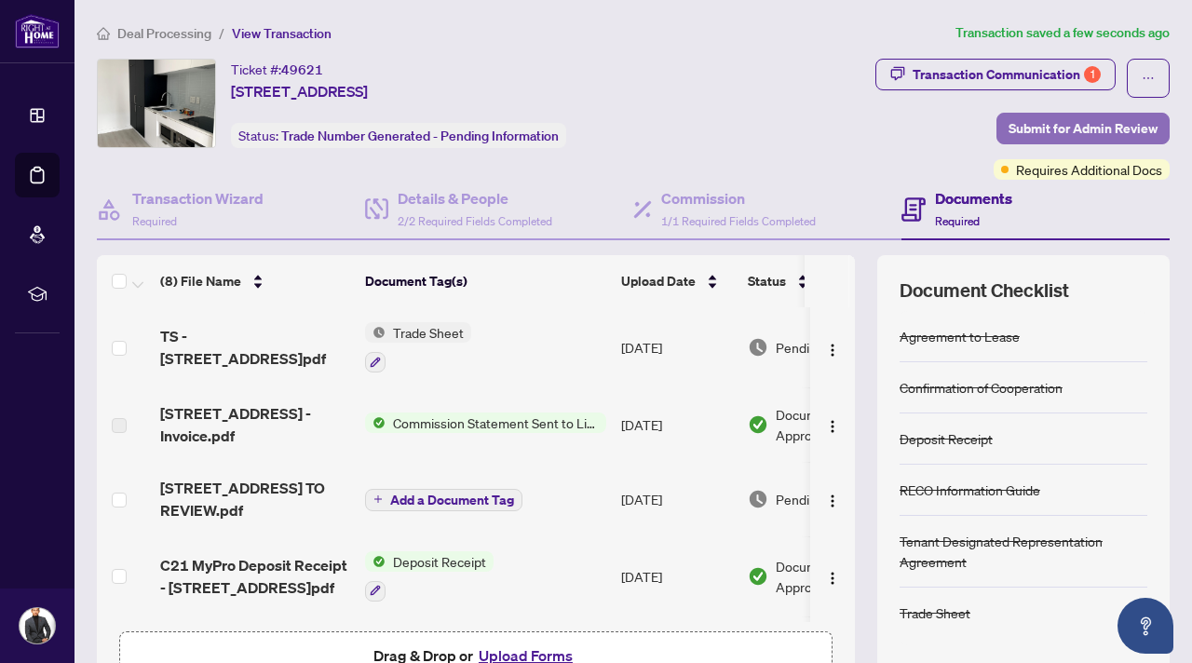
click at [1074, 123] on span "Submit for Admin Review" at bounding box center [1083, 129] width 149 height 30
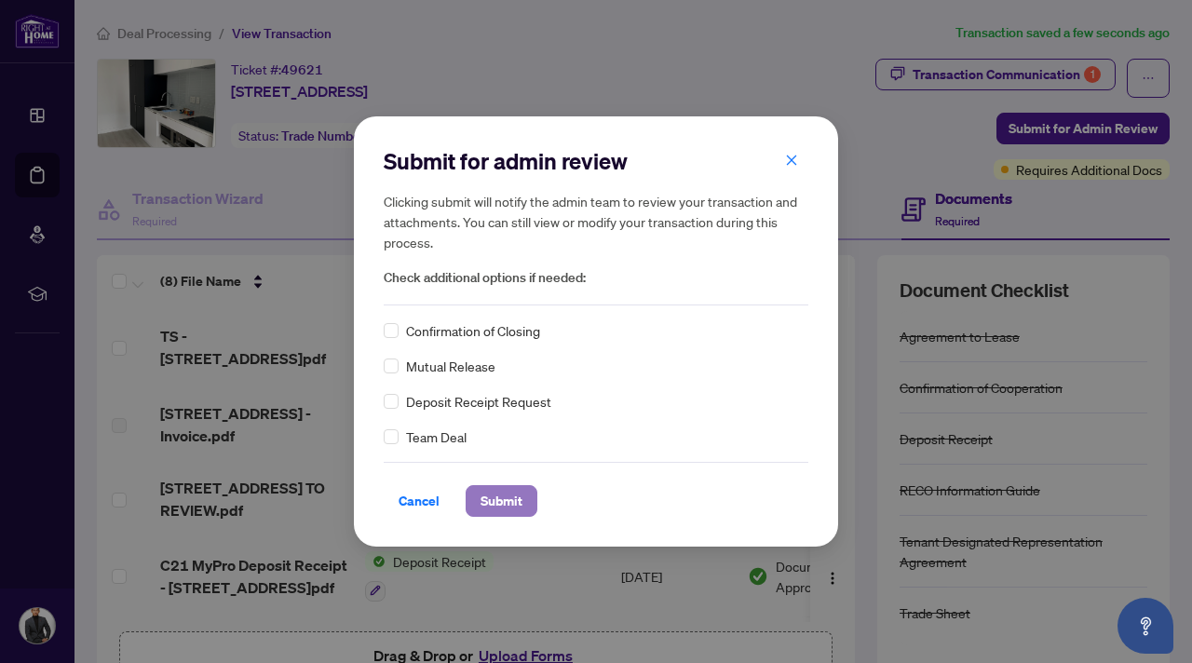
click at [514, 496] on span "Submit" at bounding box center [502, 501] width 42 height 30
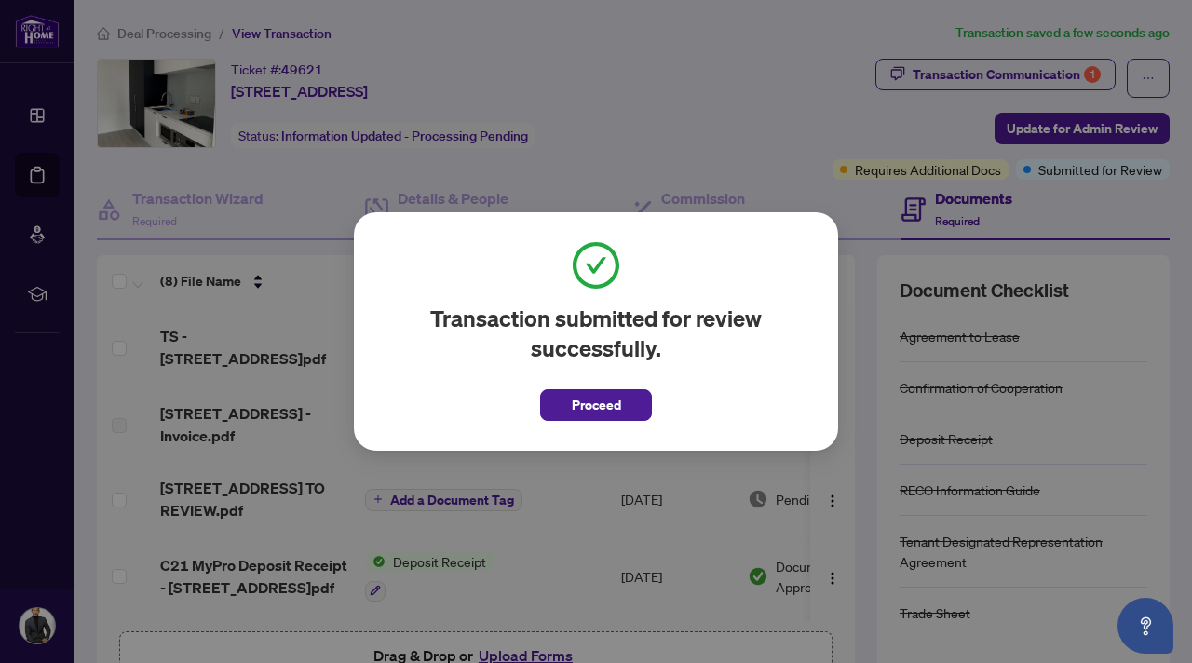
click at [619, 383] on span "Proceed" at bounding box center [596, 399] width 112 height 43
click at [611, 400] on span "Proceed" at bounding box center [596, 405] width 49 height 30
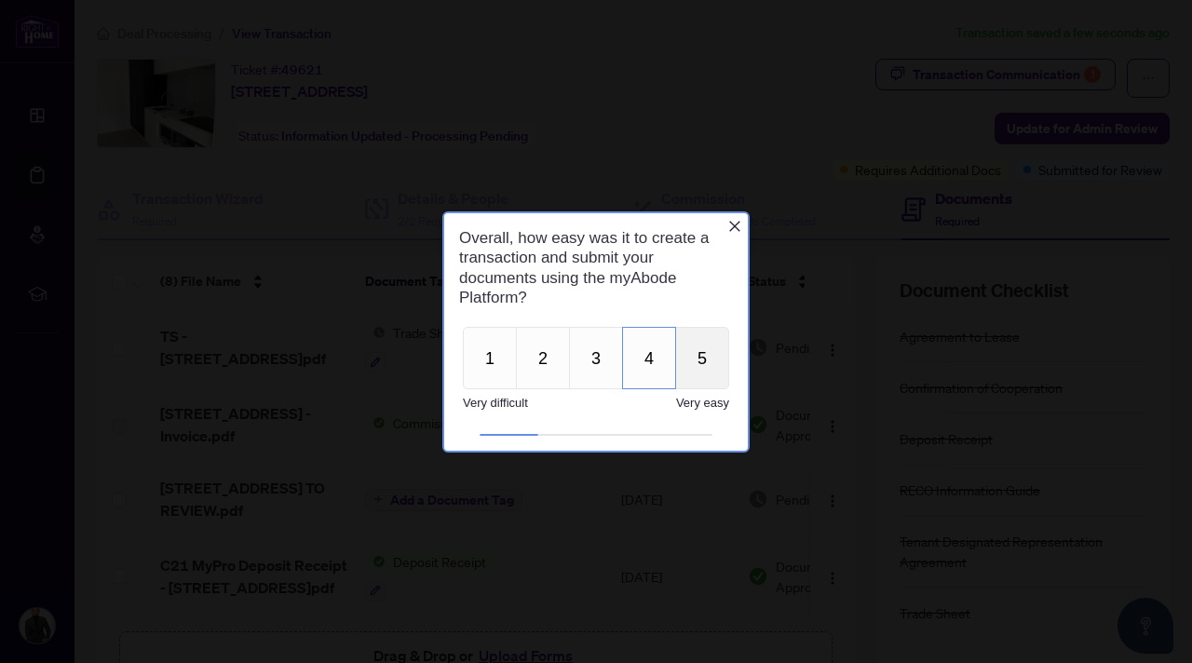
click at [693, 362] on button "5" at bounding box center [702, 357] width 54 height 62
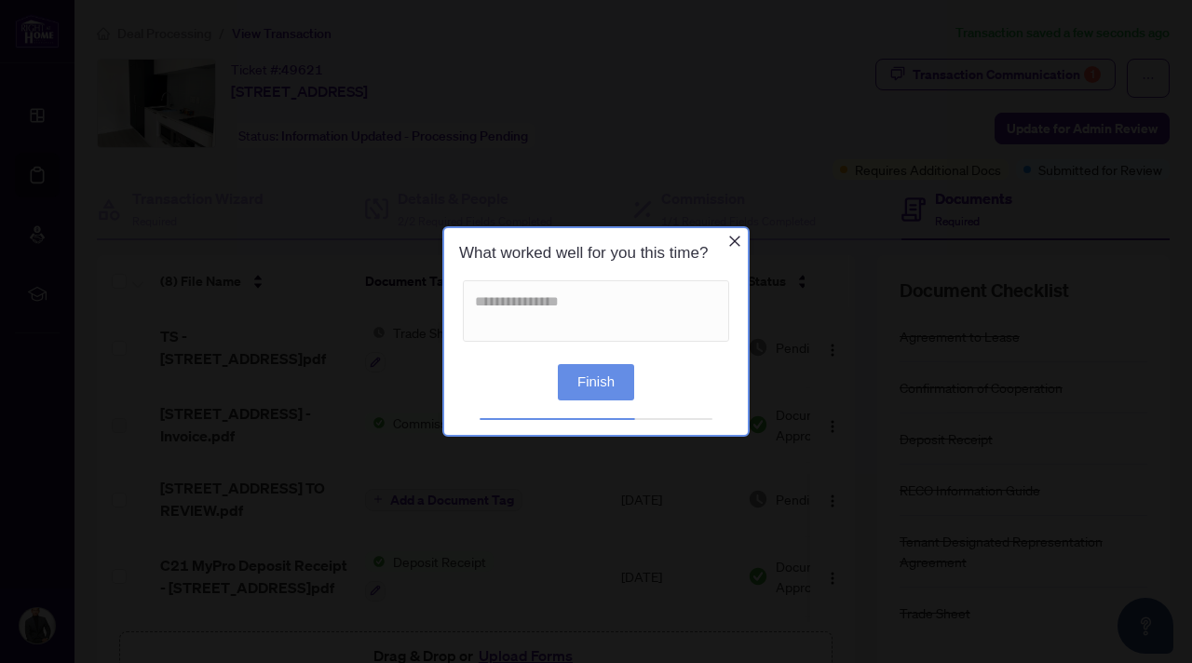
click at [608, 378] on button "Finish" at bounding box center [596, 382] width 76 height 36
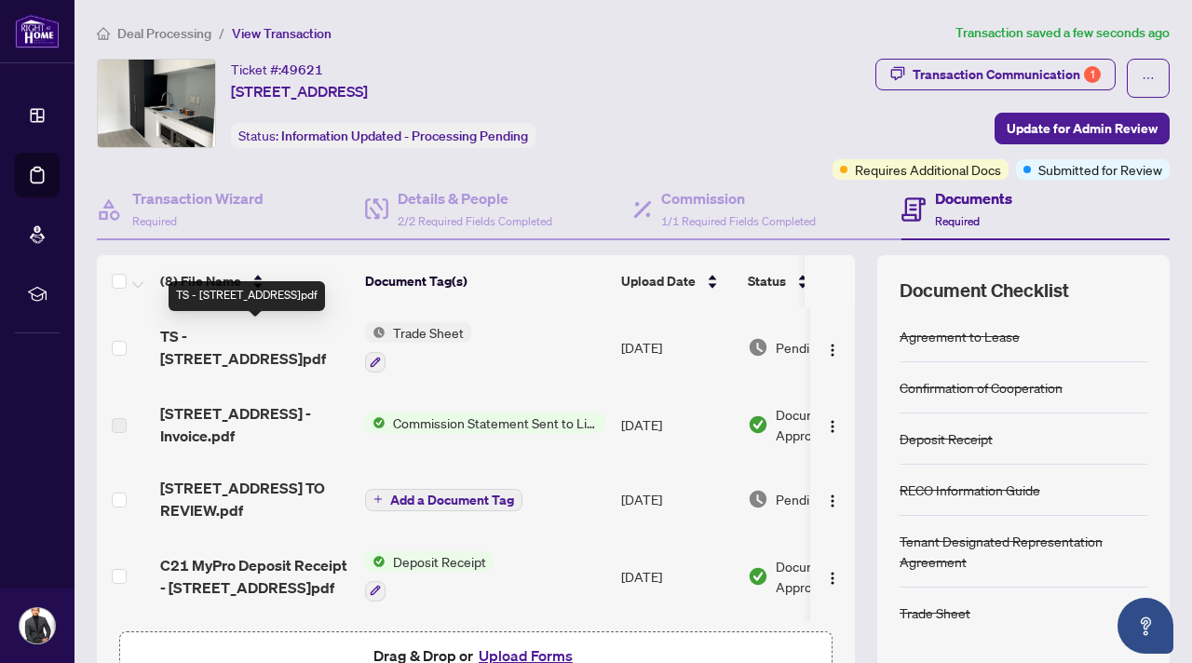
click at [250, 333] on span "TS - 33 Helendale Ave 2509.pdf" at bounding box center [255, 347] width 190 height 45
